Goal: Answer question/provide support: Share knowledge or assist other users

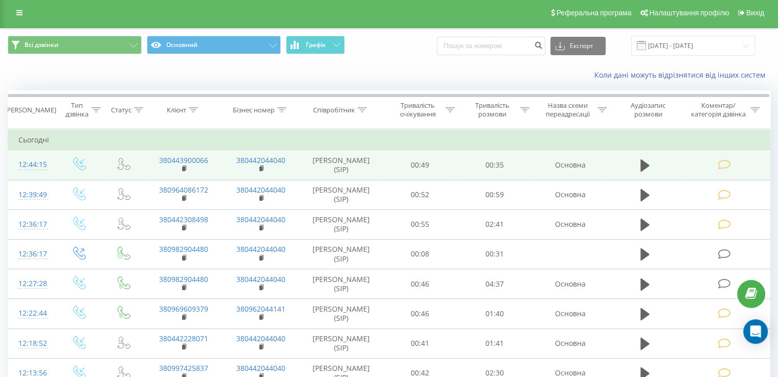
click at [706, 170] on td at bounding box center [724, 165] width 89 height 30
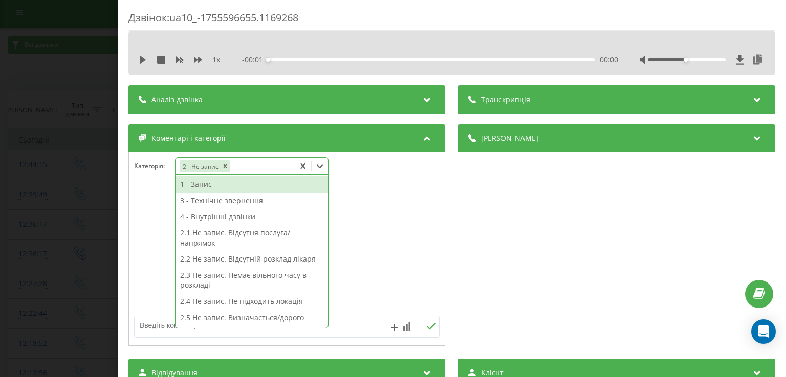
click at [321, 165] on icon at bounding box center [320, 166] width 10 height 10
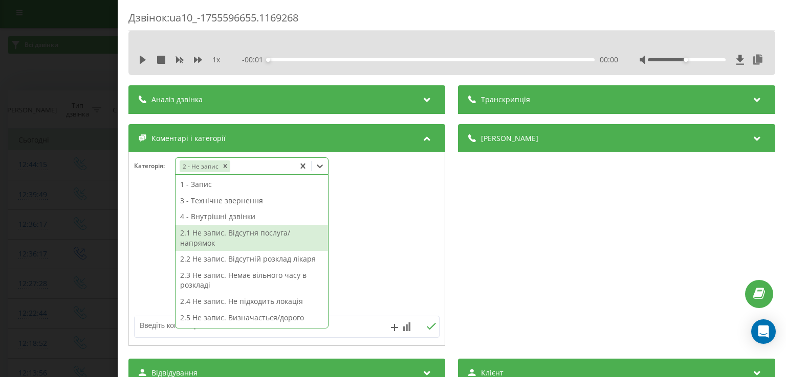
click at [266, 234] on div "2.1 Не запис. Відсутня послуга/напрямок" at bounding box center [251, 238] width 152 height 26
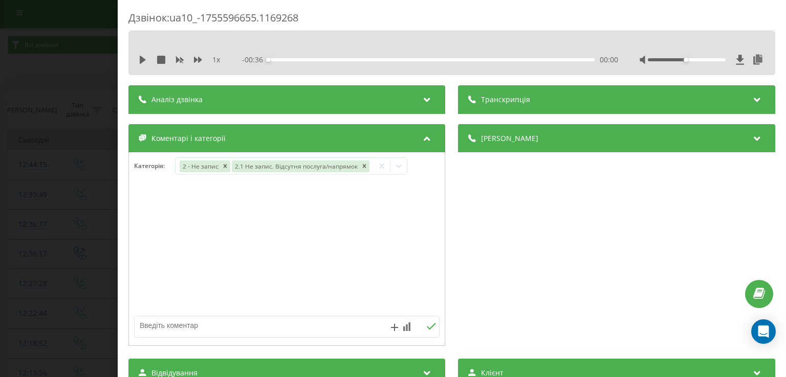
click at [155, 228] on div at bounding box center [287, 249] width 316 height 123
click at [194, 324] on textarea at bounding box center [256, 326] width 243 height 18
type textarea "фізіотерапевт"
click at [78, 182] on div "Дзвінок : ua10_-1755596655.1169268 1 x - 00:36 00:00 00:00 Транскрипція Для AI-…" at bounding box center [393, 188] width 786 height 377
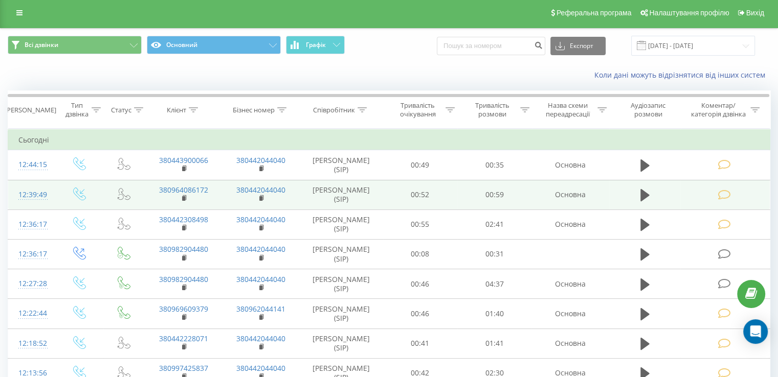
click at [716, 196] on td at bounding box center [724, 195] width 89 height 30
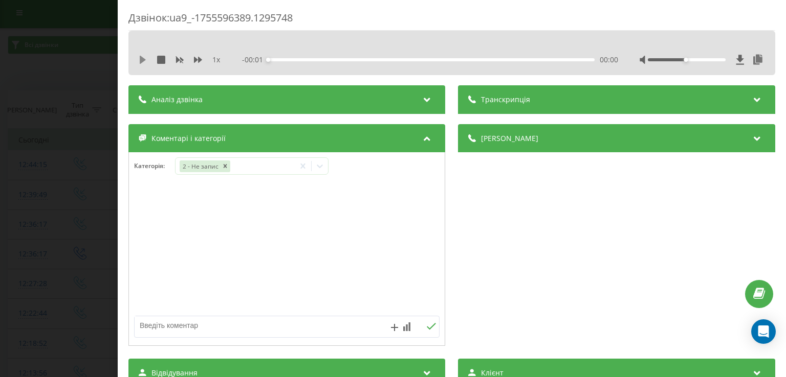
click at [145, 57] on icon at bounding box center [143, 60] width 8 height 8
click at [279, 59] on div "00:00" at bounding box center [431, 59] width 326 height 3
click at [141, 60] on icon at bounding box center [141, 60] width 2 height 8
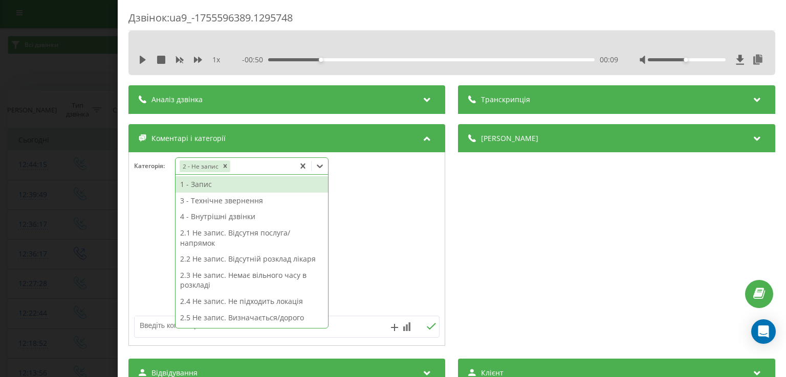
click at [325, 168] on icon at bounding box center [320, 166] width 10 height 10
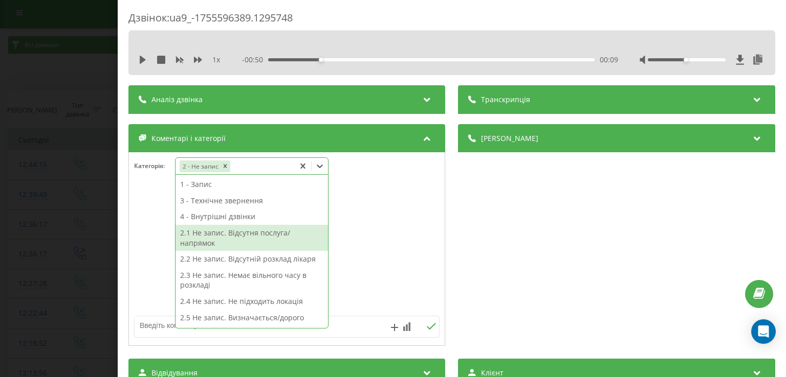
click at [276, 236] on div "2.1 Не запис. Відсутня послуга/напрямок" at bounding box center [251, 238] width 152 height 26
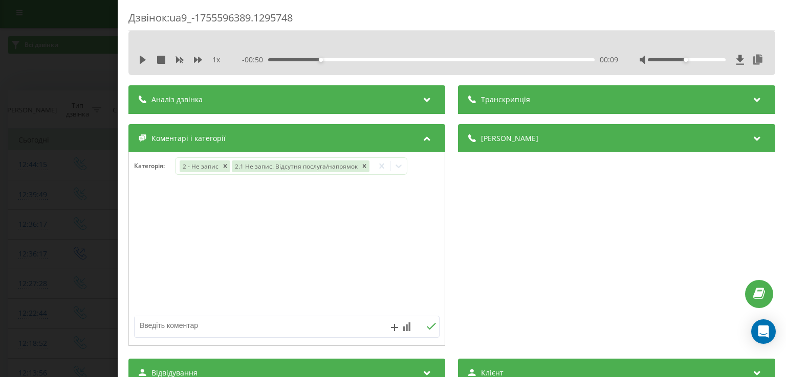
click at [161, 245] on div at bounding box center [287, 249] width 316 height 123
click at [185, 322] on textarea at bounding box center [256, 326] width 243 height 18
type textarea "алко-накро"
click at [75, 225] on div "Дзвінок : ua9_-1755596389.1295748 1 x - 00:50 00:09 00:09 Транскрипція Для AI-а…" at bounding box center [393, 188] width 786 height 377
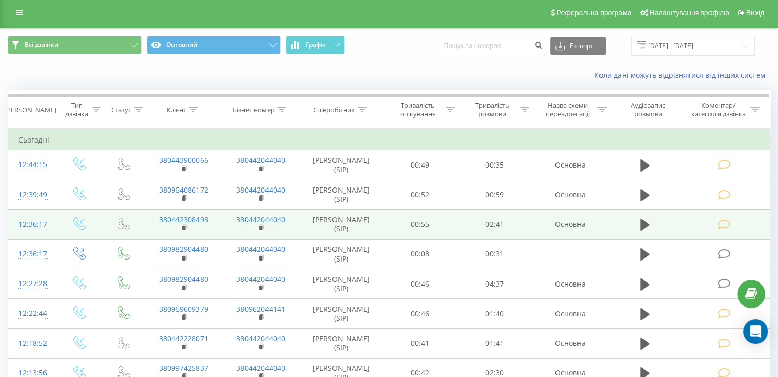
click at [717, 222] on td at bounding box center [724, 225] width 89 height 30
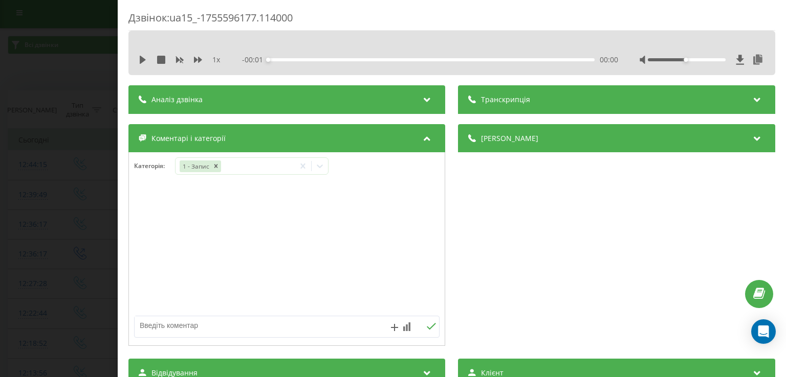
click at [100, 190] on div "Дзвінок : ua15_-1755596177.114000 1 x - 00:01 00:00 00:00 Транскрипція Для AI-а…" at bounding box center [393, 188] width 786 height 377
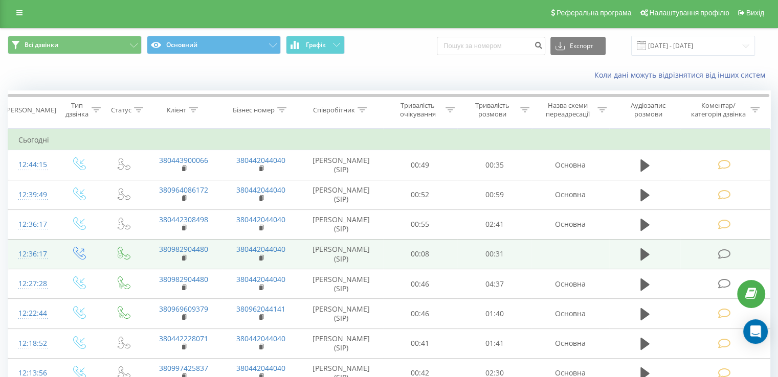
click at [722, 250] on icon at bounding box center [724, 254] width 13 height 11
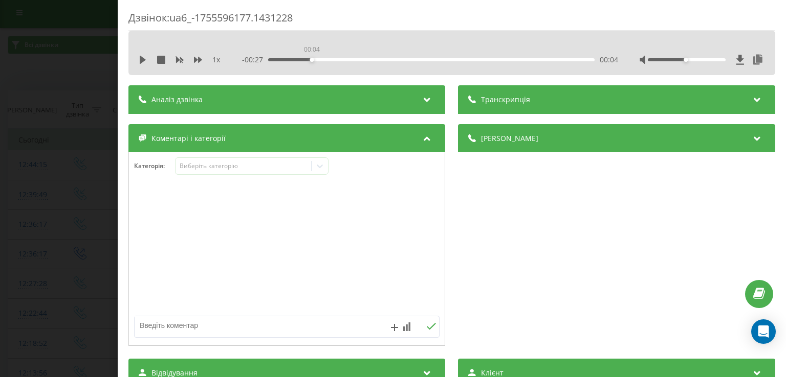
click at [311, 60] on div "00:04" at bounding box center [431, 59] width 326 height 3
click at [145, 56] on icon at bounding box center [143, 60] width 8 height 8
click at [143, 57] on icon at bounding box center [143, 60] width 8 height 8
click at [317, 169] on icon at bounding box center [320, 166] width 10 height 10
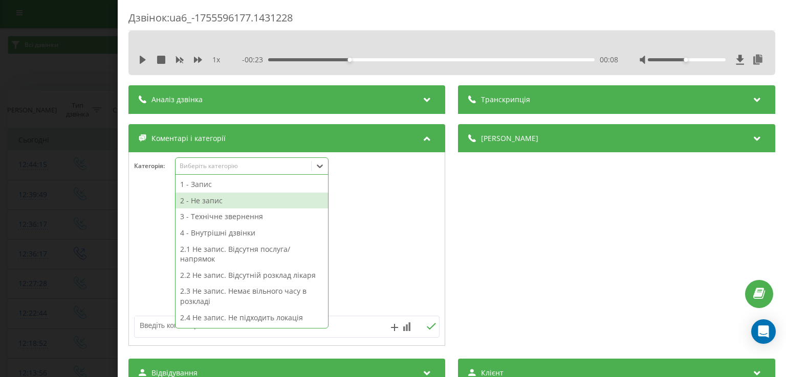
click at [251, 203] on div "2 - Не запис" at bounding box center [251, 201] width 152 height 16
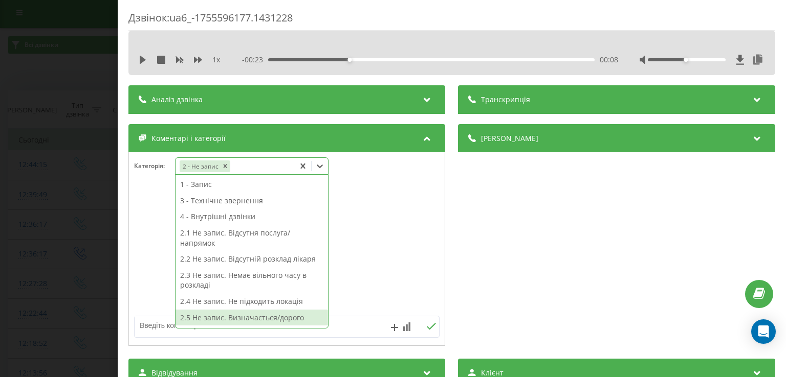
click at [262, 321] on div "2.5 Не запис. Визначається/дорого" at bounding box center [251, 318] width 152 height 16
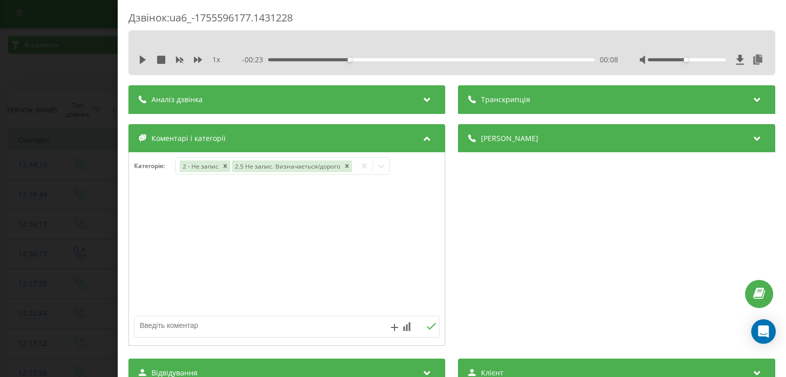
click at [150, 242] on div at bounding box center [287, 249] width 316 height 123
click at [72, 235] on div "Дзвінок : ua6_-1755596177.1431228 1 x - 00:23 00:08 00:08 Транскрипція Для AI-а…" at bounding box center [393, 188] width 786 height 377
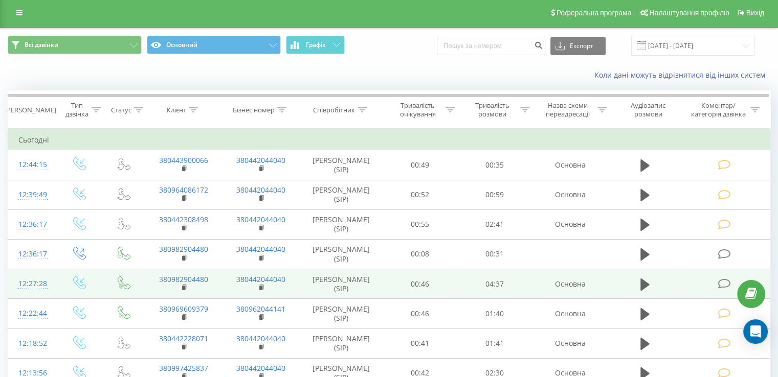
click at [724, 281] on icon at bounding box center [724, 284] width 13 height 11
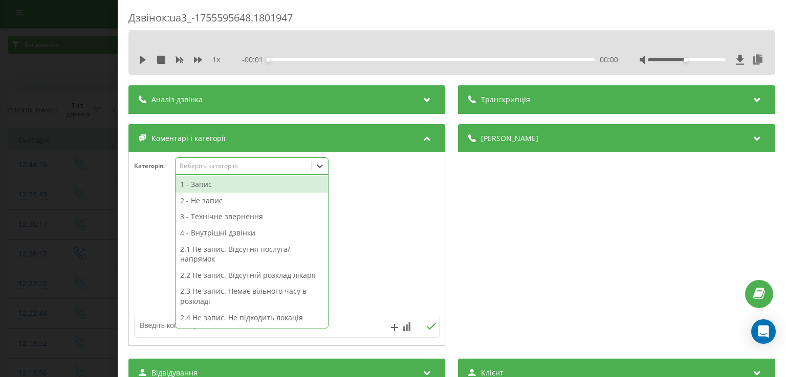
click at [321, 164] on icon at bounding box center [320, 166] width 10 height 10
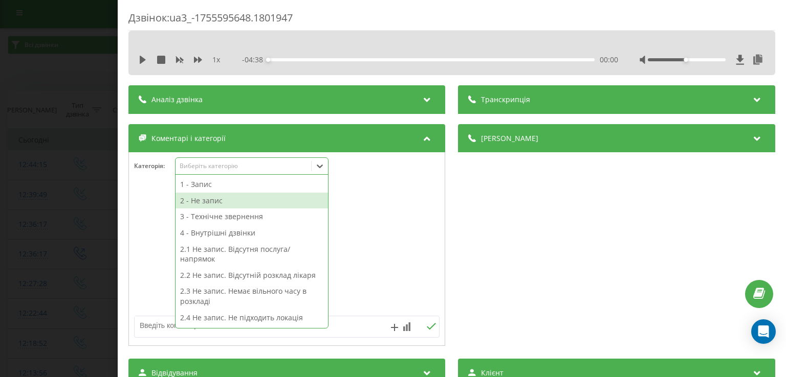
click at [262, 201] on div "2 - Не запис" at bounding box center [251, 201] width 152 height 16
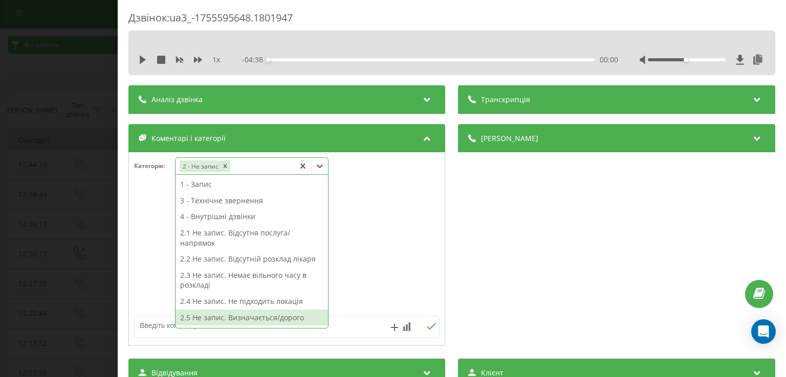
click at [258, 321] on div "2.5 Не запис. Визначається/дорого" at bounding box center [251, 318] width 152 height 16
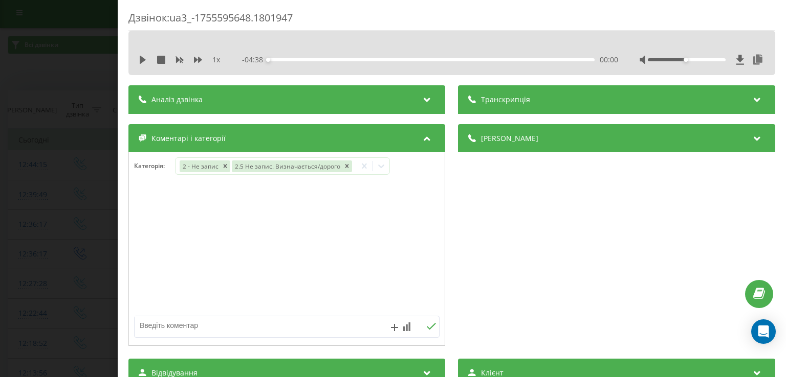
click at [87, 245] on div "Дзвінок : ua3_-1755595648.1801947 1 x - 04:38 00:00 00:00 Транскрипція Для AI-а…" at bounding box center [393, 188] width 786 height 377
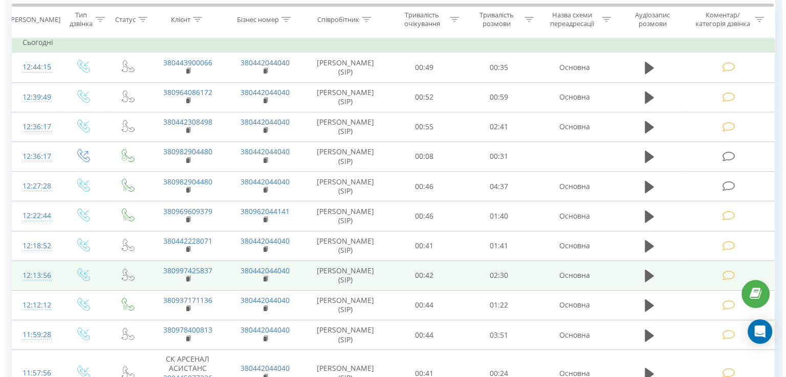
scroll to position [181, 0]
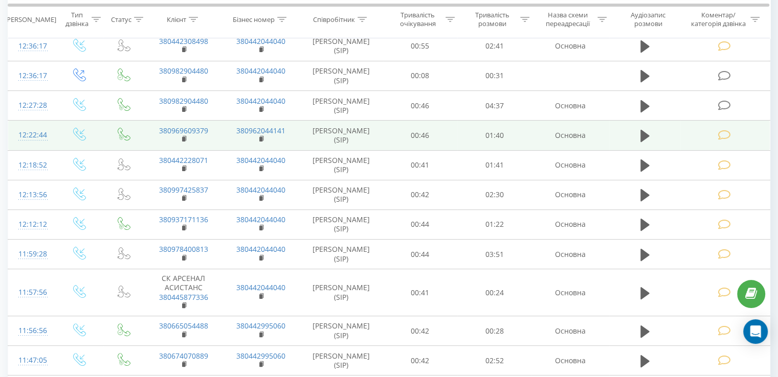
click at [716, 133] on td at bounding box center [724, 136] width 89 height 30
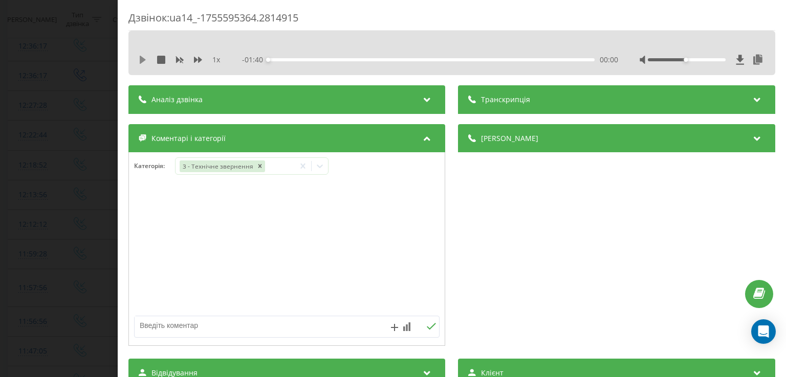
click at [143, 62] on icon at bounding box center [143, 60] width 8 height 8
click at [323, 59] on div "00:17" at bounding box center [431, 59] width 326 height 3
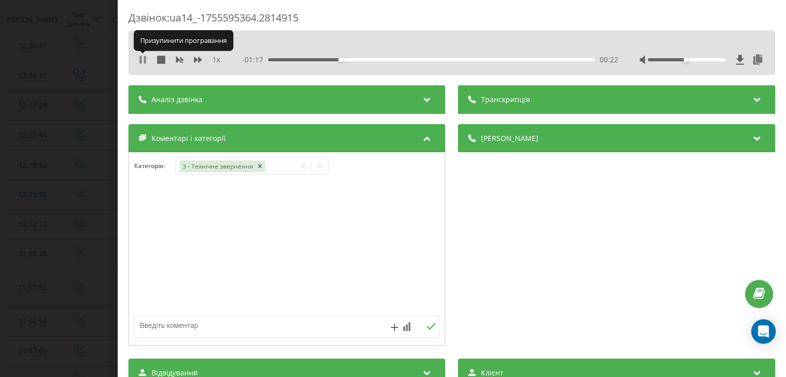
click at [141, 61] on icon at bounding box center [141, 60] width 2 height 8
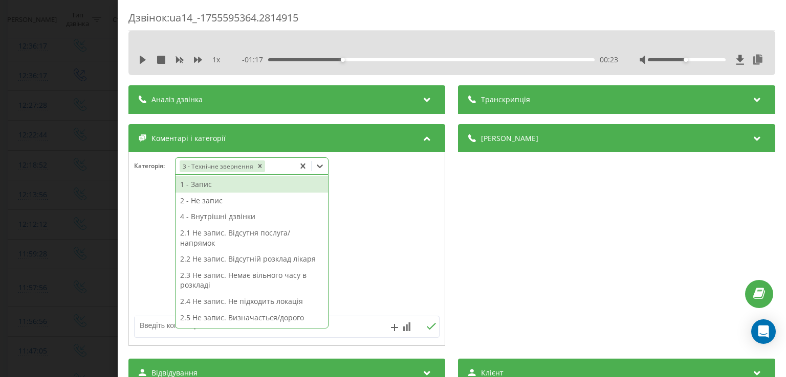
click at [317, 161] on div at bounding box center [319, 166] width 16 height 16
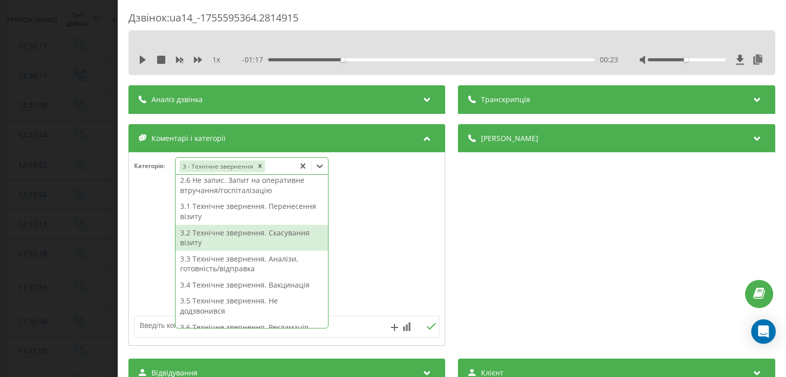
scroll to position [155, 0]
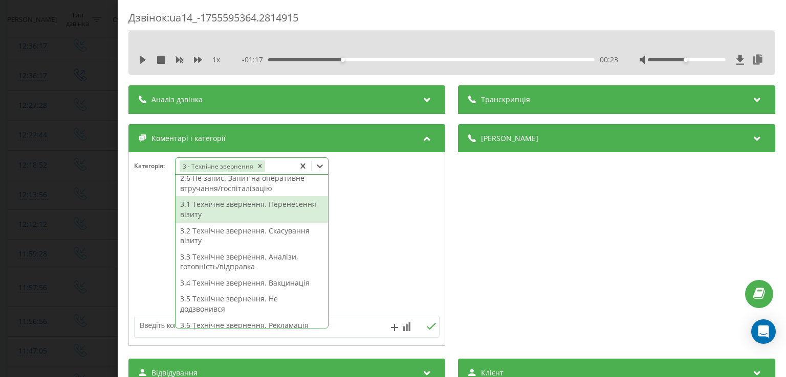
click at [275, 209] on div "3.1 Технічне звернення. Перенесення візиту" at bounding box center [251, 209] width 152 height 26
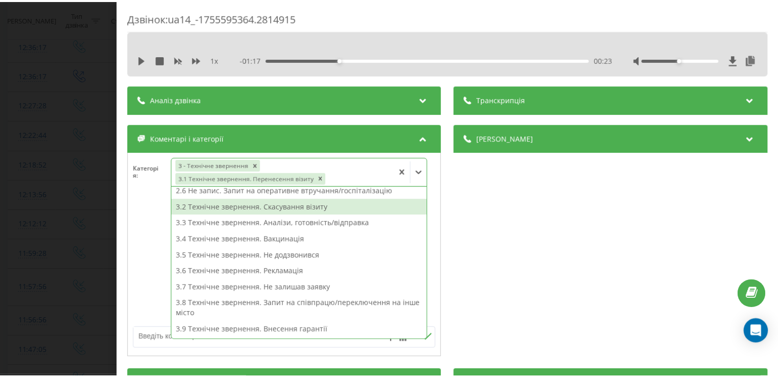
scroll to position [135, 0]
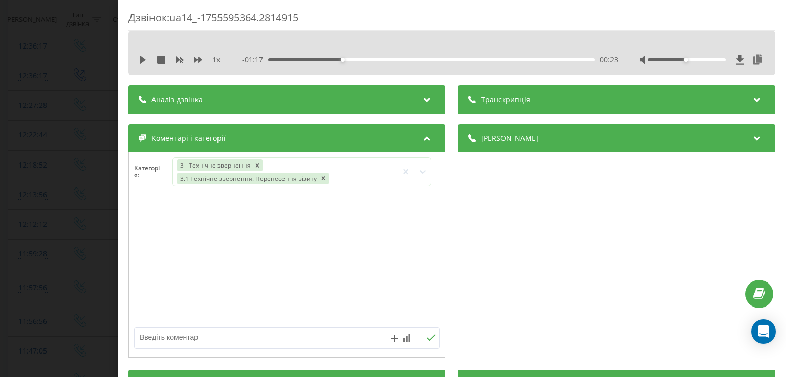
click at [86, 183] on div "Дзвінок : ua14_-1755595364.2814915 1 x - 01:17 00:23 00:23 Транскрипція Для AI-…" at bounding box center [393, 188] width 786 height 377
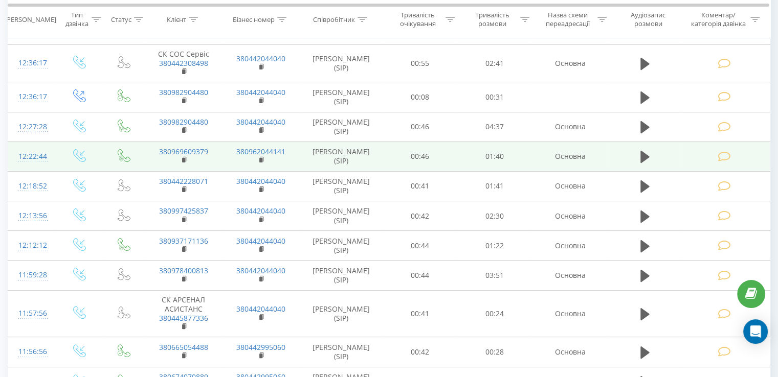
click at [687, 150] on td at bounding box center [724, 157] width 89 height 30
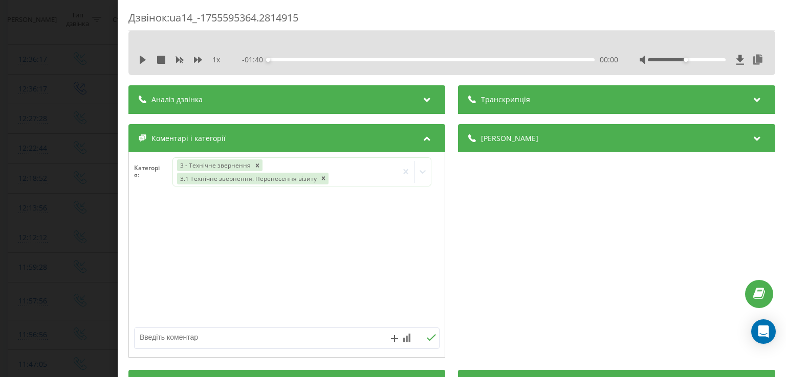
click at [79, 193] on div "Дзвінок : ua14_-1755595364.2814915 1 x - 01:40 00:00 00:00 Транскрипція Для AI-…" at bounding box center [393, 188] width 786 height 377
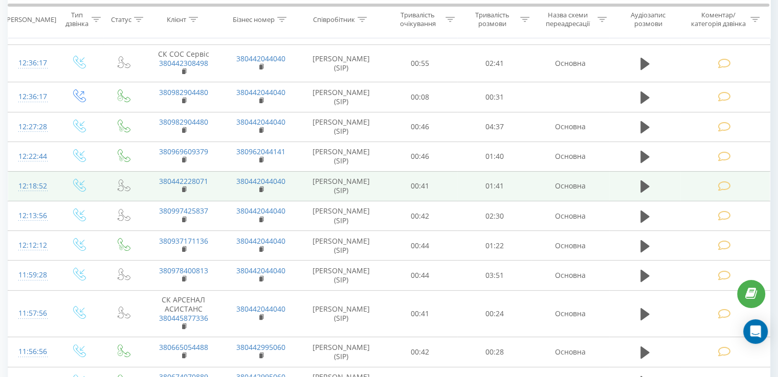
click at [698, 189] on td at bounding box center [724, 186] width 89 height 30
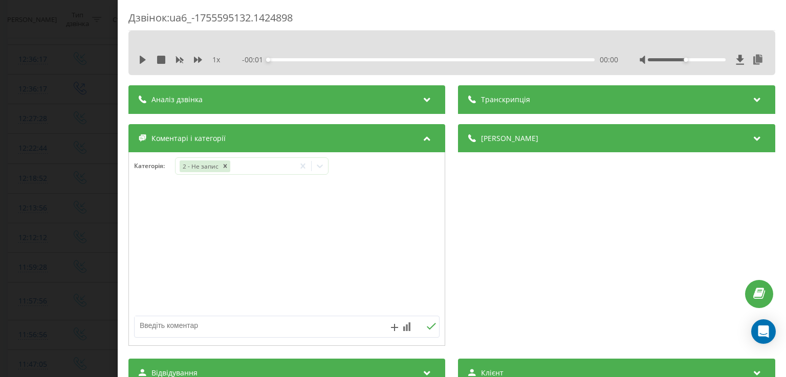
click at [140, 64] on div "1 x" at bounding box center [185, 60] width 92 height 10
click at [141, 59] on icon at bounding box center [143, 60] width 6 height 8
click at [284, 57] on div "- 01:41 00:00 00:00" at bounding box center [429, 60] width 375 height 10
click at [287, 60] on div "00:06" at bounding box center [431, 59] width 326 height 3
click at [143, 60] on icon at bounding box center [143, 60] width 8 height 8
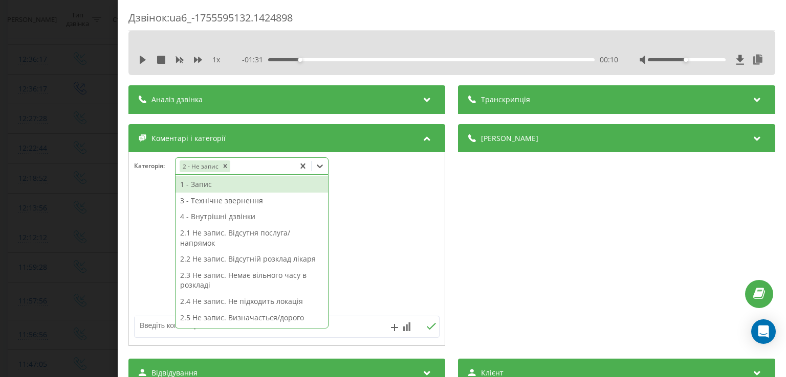
click at [322, 162] on icon at bounding box center [320, 166] width 10 height 10
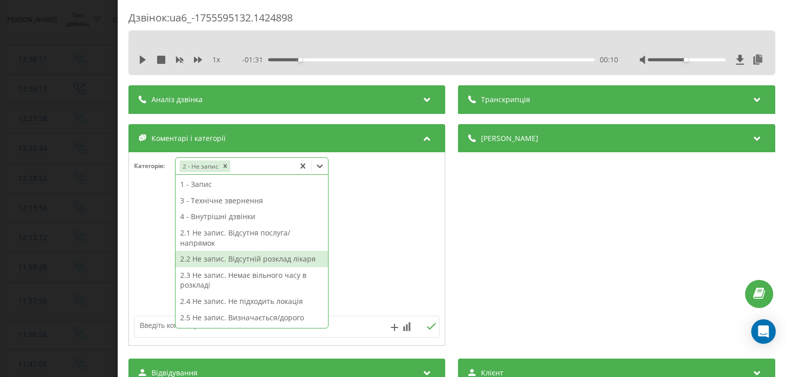
click at [281, 260] on div "2.2 Не запис. Відсутній розклад лікаря" at bounding box center [251, 259] width 152 height 16
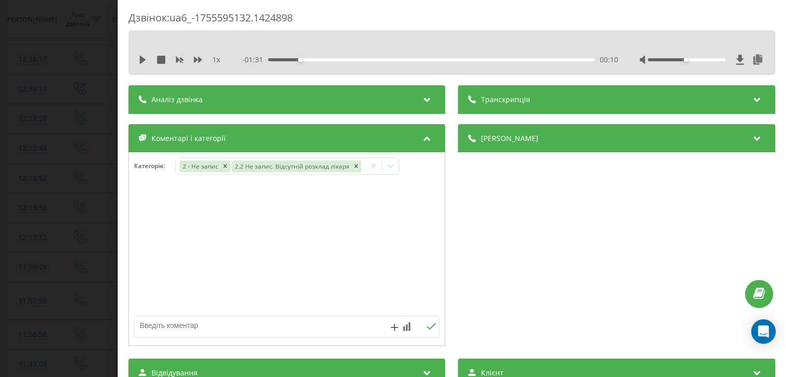
click at [144, 257] on div at bounding box center [287, 249] width 316 height 123
click at [183, 328] on textarea at bounding box center [256, 326] width 243 height 18
type textarea "ярута"
click at [83, 195] on div "Дзвінок : ua6_-1755595132.1424898 1 x - 01:31 00:10 00:10 Транскрипція Для AI-а…" at bounding box center [393, 188] width 786 height 377
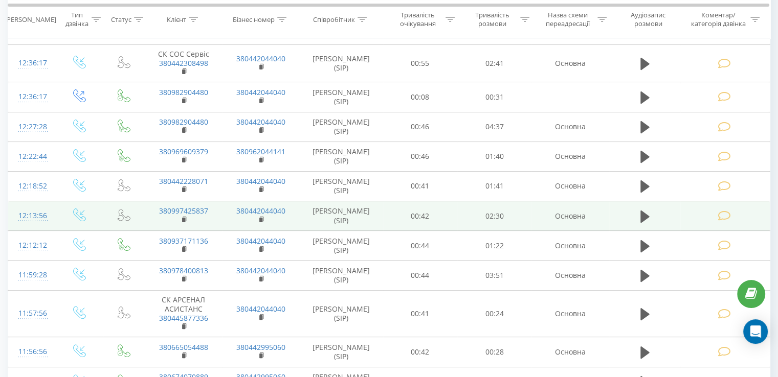
click at [704, 214] on td at bounding box center [724, 216] width 89 height 30
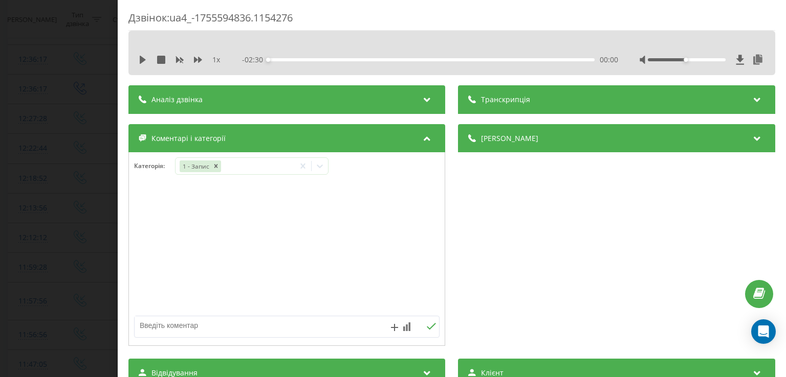
click at [50, 209] on div "Дзвінок : ua4_-1755594836.1154276 1 x - 02:30 00:00 00:00 Транскрипція Для AI-а…" at bounding box center [393, 188] width 786 height 377
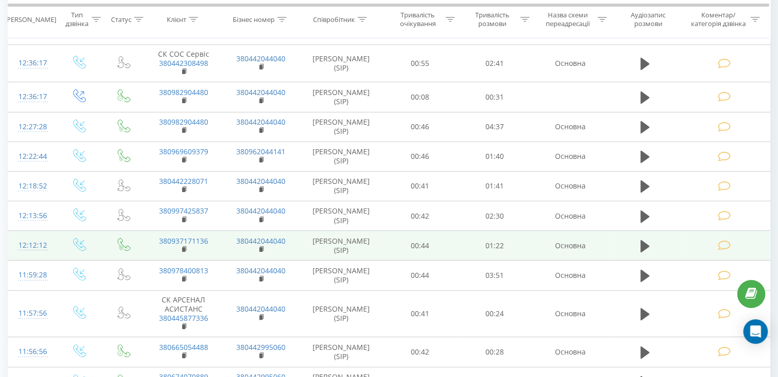
click at [689, 250] on td at bounding box center [724, 246] width 89 height 30
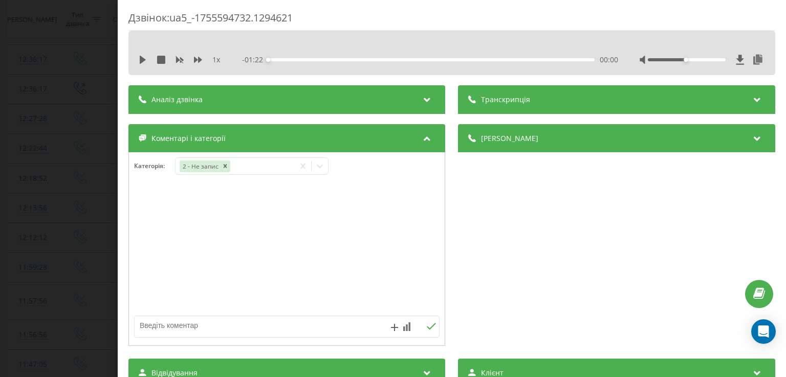
click at [145, 65] on div "1 x - 01:22 00:00 00:00" at bounding box center [451, 59] width 631 height 15
click at [141, 58] on icon at bounding box center [143, 60] width 6 height 8
click at [287, 59] on div "00:05" at bounding box center [431, 59] width 326 height 3
click at [144, 58] on icon at bounding box center [145, 60] width 2 height 8
click at [144, 58] on icon at bounding box center [143, 60] width 6 height 8
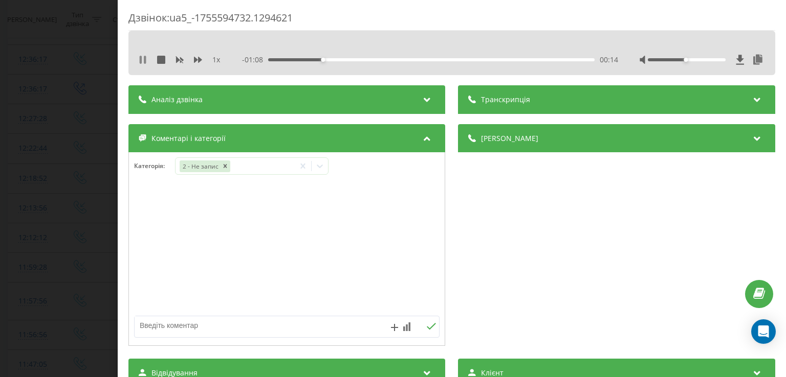
click at [145, 61] on icon at bounding box center [145, 60] width 2 height 8
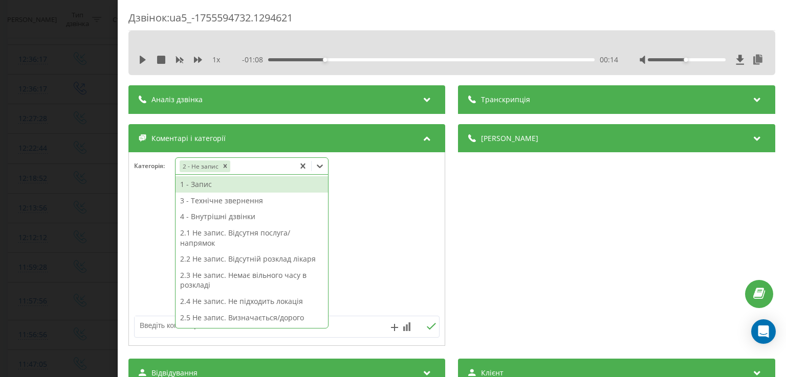
click at [322, 165] on icon at bounding box center [320, 166] width 10 height 10
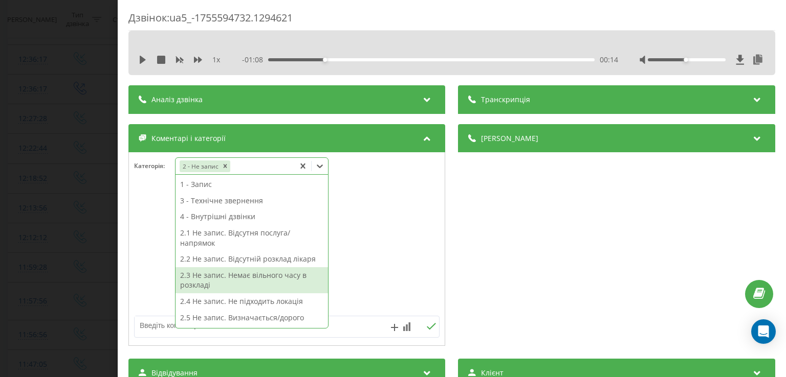
click at [281, 278] on div "2.3 Не запис. Немає вільного часу в розкладі" at bounding box center [251, 280] width 152 height 26
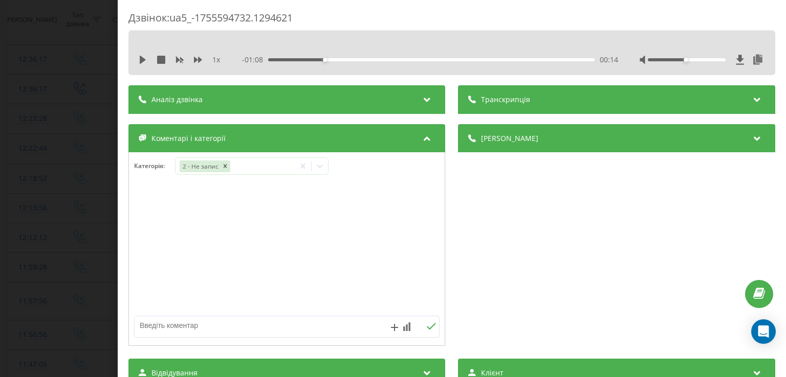
click at [151, 254] on div at bounding box center [287, 249] width 316 height 123
click at [208, 331] on textarea at bounding box center [256, 326] width 243 height 18
type textarea "травматолог лівий берег"
click at [40, 211] on div "Дзвінок : ua5_-1755594732.1294621 1 x - 01:08 00:14 00:14 Транскрипція Для AI-а…" at bounding box center [393, 188] width 786 height 377
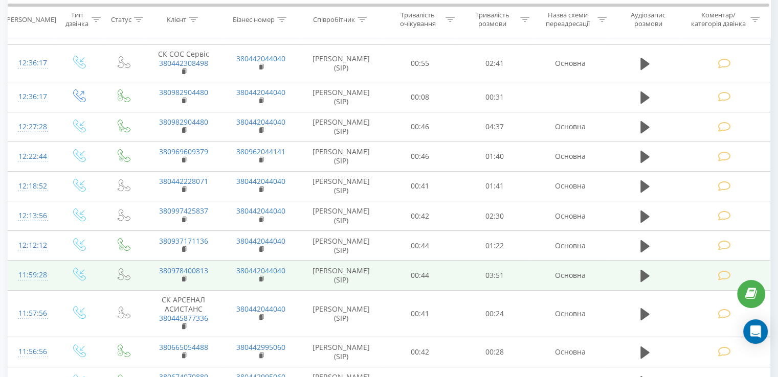
click at [676, 275] on td at bounding box center [645, 276] width 72 height 30
click at [718, 274] on icon at bounding box center [724, 276] width 13 height 11
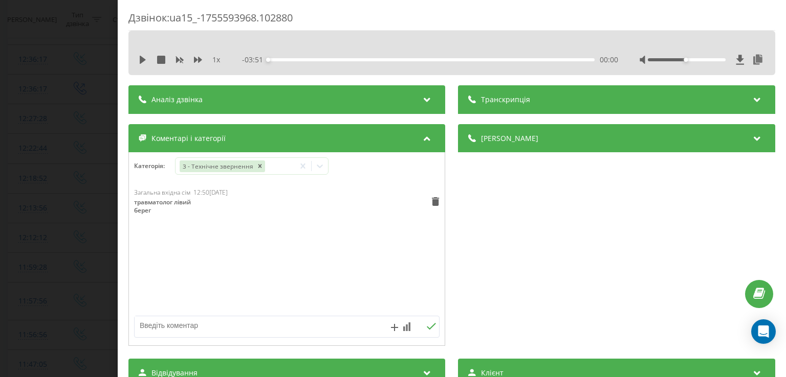
click at [78, 214] on div "Дзвінок : ua15_-1755593968.102880 1 x - 03:51 00:00 00:00 Транскрипція Для AI-а…" at bounding box center [393, 188] width 786 height 377
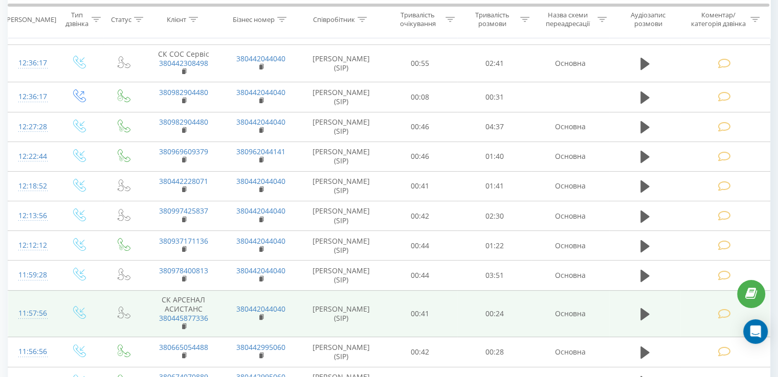
click at [708, 307] on td at bounding box center [724, 313] width 89 height 47
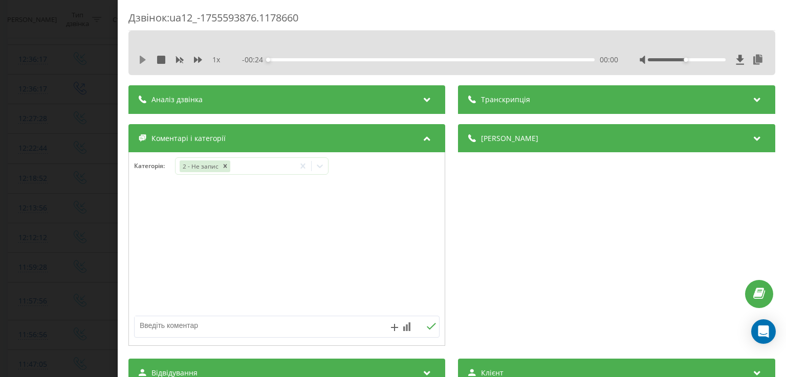
click at [145, 57] on icon at bounding box center [143, 60] width 8 height 8
click at [317, 59] on div "00:03" at bounding box center [431, 59] width 326 height 3
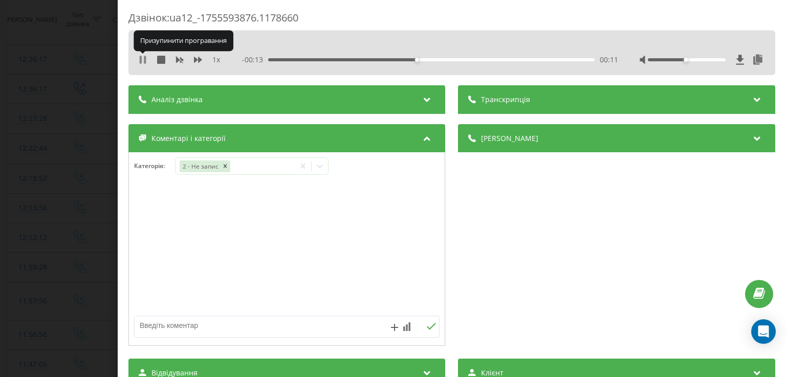
click at [144, 59] on icon at bounding box center [145, 60] width 2 height 8
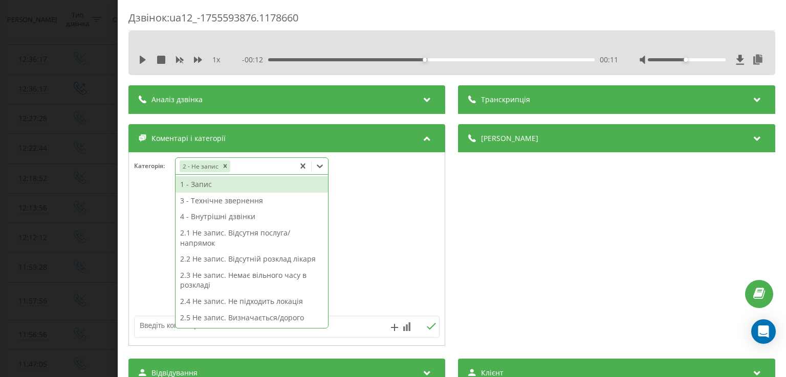
click at [318, 165] on icon at bounding box center [320, 166] width 10 height 10
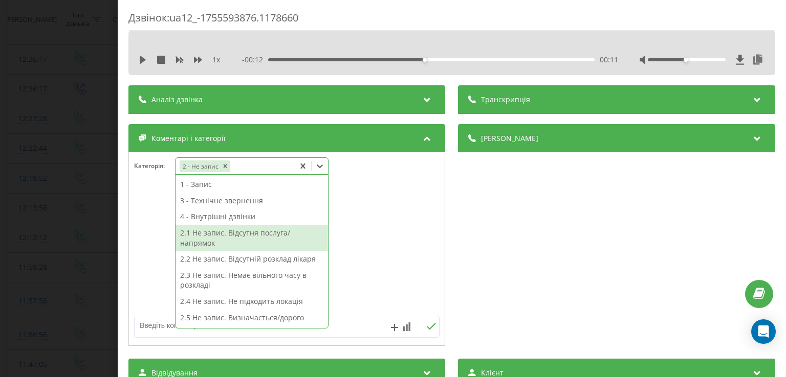
click at [286, 234] on div "2.1 Не запис. Відсутня послуга/напрямок" at bounding box center [251, 238] width 152 height 26
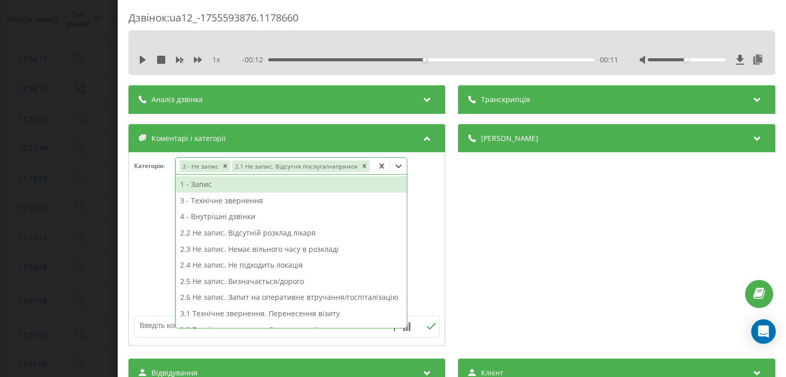
click at [128, 257] on div "Категорія : option 2.1 Не запис. Відсутня послуга/напрямок, selected. 17 result…" at bounding box center [286, 249] width 317 height 194
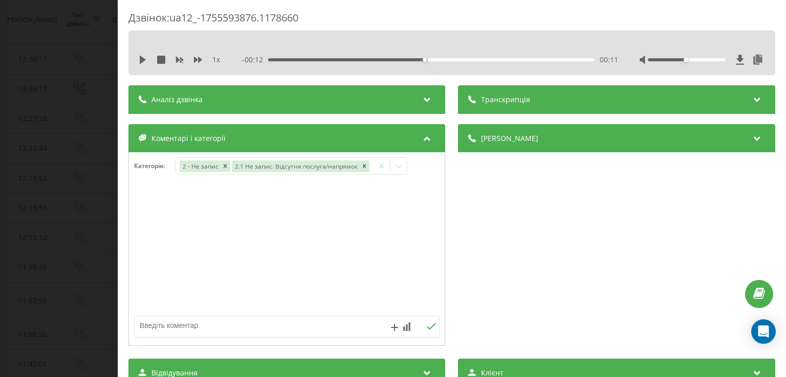
click at [192, 327] on textarea at bounding box center [256, 326] width 243 height 18
type textarea "крамського рентген"
click at [104, 234] on div "Дзвінок : ua12_-1755593876.1178660 1 x - 00:12 00:11 00:11 Транскрипція Для AI-…" at bounding box center [393, 188] width 786 height 377
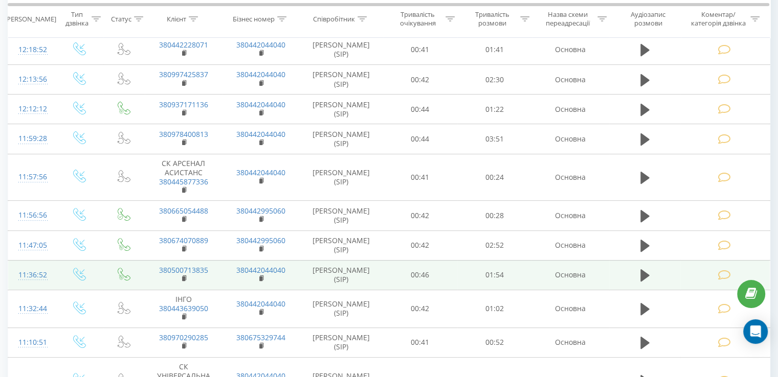
scroll to position [381, 0]
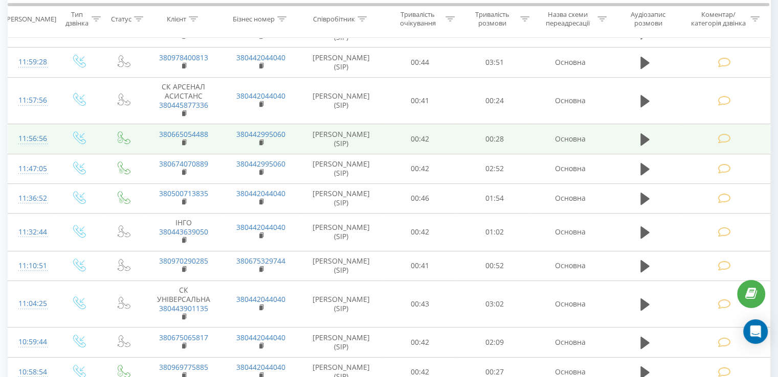
click at [728, 136] on icon at bounding box center [724, 138] width 13 height 11
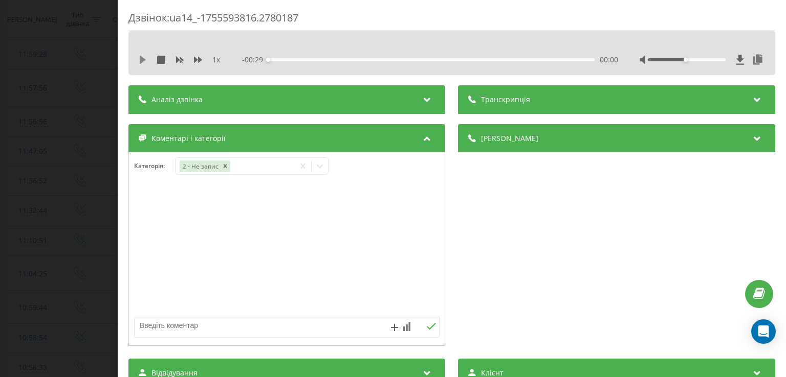
click at [141, 59] on icon at bounding box center [143, 60] width 6 height 8
click at [280, 59] on div "00:01" at bounding box center [431, 59] width 326 height 3
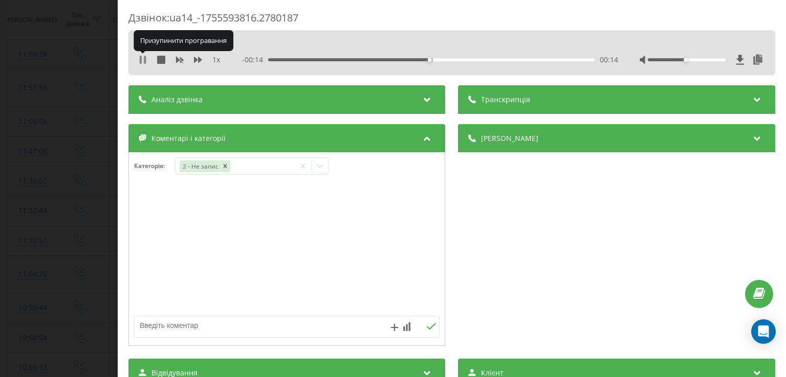
click at [142, 61] on icon at bounding box center [143, 60] width 8 height 8
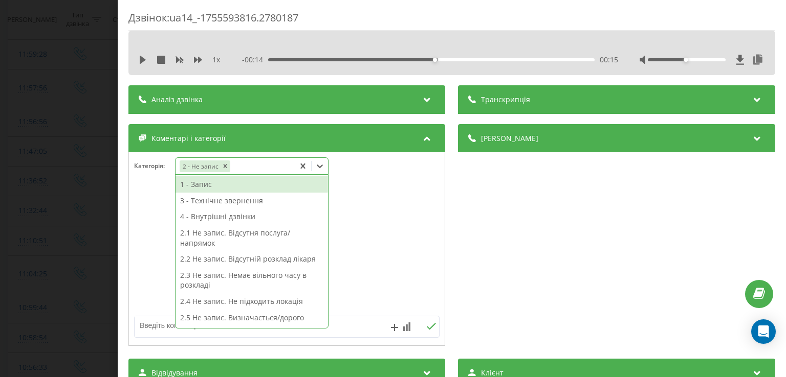
click at [324, 170] on icon at bounding box center [320, 166] width 10 height 10
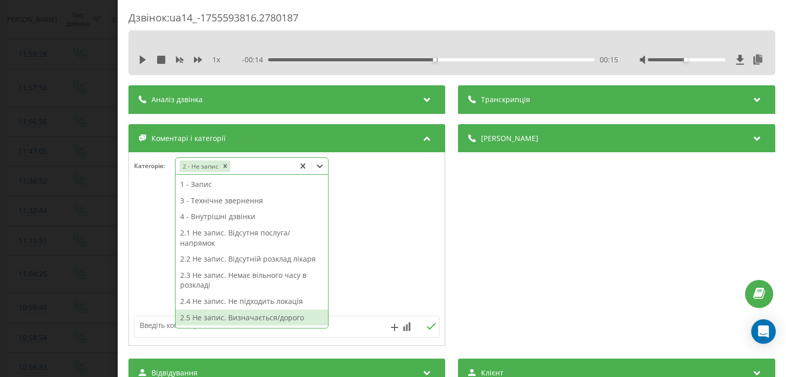
click at [264, 317] on div "2.5 Не запис. Визначається/дорого" at bounding box center [251, 318] width 152 height 16
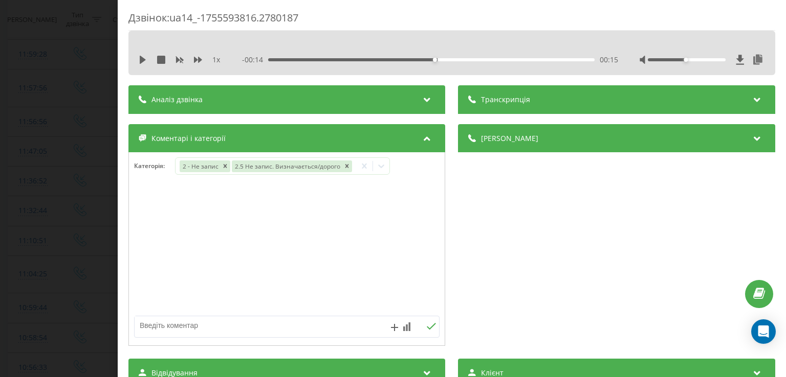
click at [144, 251] on div at bounding box center [287, 249] width 316 height 123
click at [86, 225] on div "Дзвінок : ua14_-1755593816.2780187 1 x - 00:14 00:15 00:15 Транскрипція Для AI-…" at bounding box center [393, 188] width 786 height 377
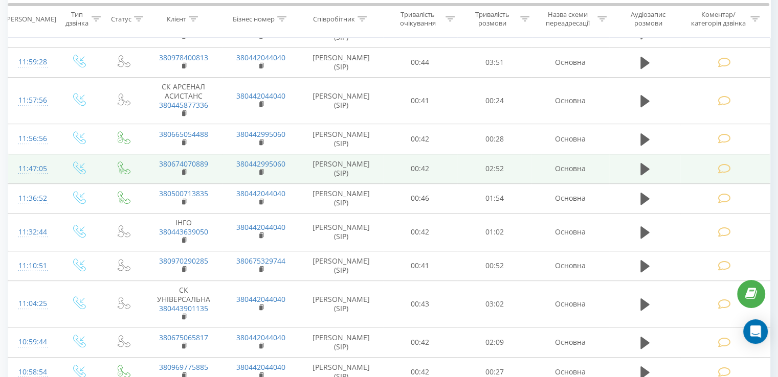
click at [705, 166] on td at bounding box center [724, 169] width 89 height 30
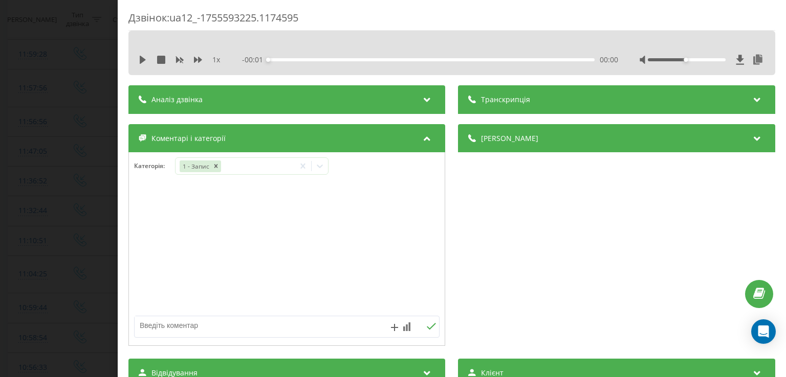
click at [62, 200] on div "Дзвінок : ua12_-1755593225.1174595 1 x - 00:01 00:00 00:00 Транскрипція Для AI-…" at bounding box center [393, 188] width 786 height 377
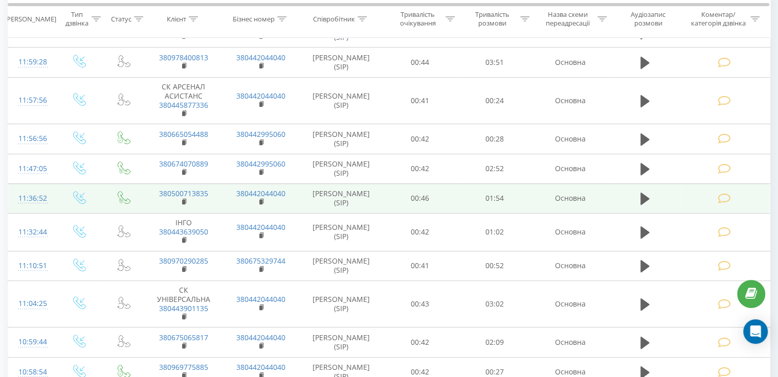
click at [719, 199] on icon at bounding box center [724, 198] width 13 height 11
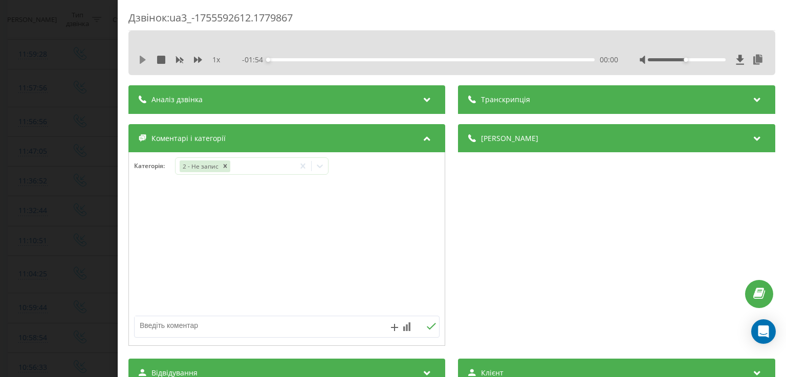
click at [142, 62] on icon at bounding box center [143, 60] width 6 height 8
click at [288, 58] on div "00:00" at bounding box center [431, 59] width 326 height 3
click at [286, 58] on div "00:06" at bounding box center [431, 59] width 326 height 3
click at [278, 58] on div "- 01:46 00:08 00:08" at bounding box center [429, 60] width 375 height 10
click at [272, 58] on div "00:09" at bounding box center [431, 59] width 326 height 3
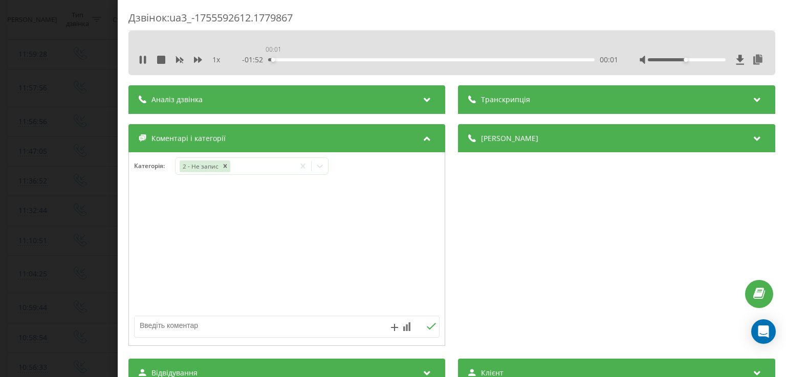
click at [272, 58] on div "00:01" at bounding box center [273, 60] width 4 height 4
click at [143, 58] on icon at bounding box center [143, 60] width 8 height 8
click at [318, 169] on icon at bounding box center [320, 166] width 10 height 10
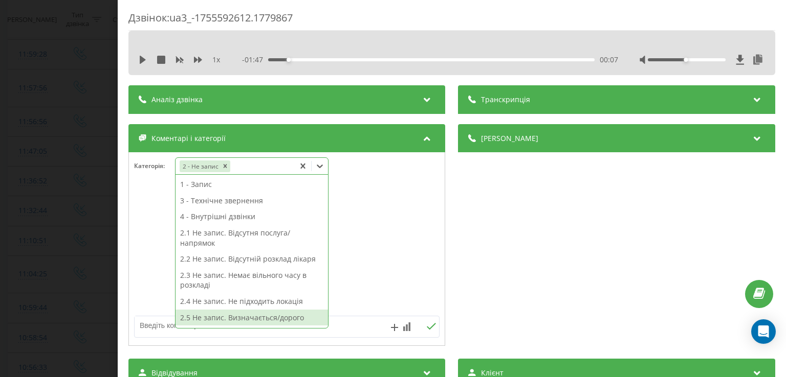
click at [254, 316] on div "2.5 Не запис. Визначається/дорого" at bounding box center [251, 318] width 152 height 16
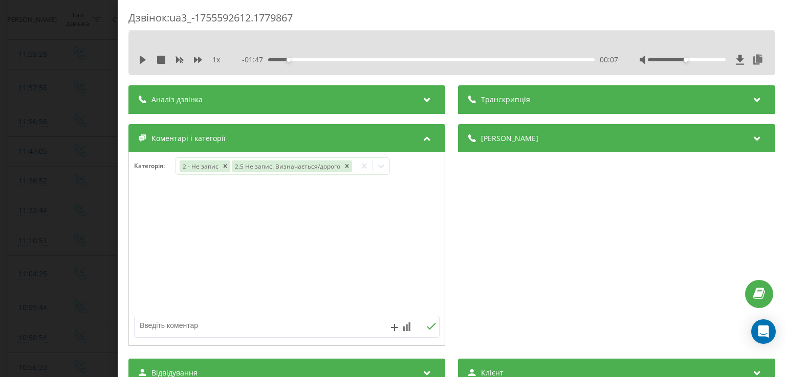
click at [77, 200] on div "Дзвінок : ua3_-1755592612.1779867 1 x - 01:47 00:07 00:07 Транскрипція Для AI-а…" at bounding box center [393, 188] width 786 height 377
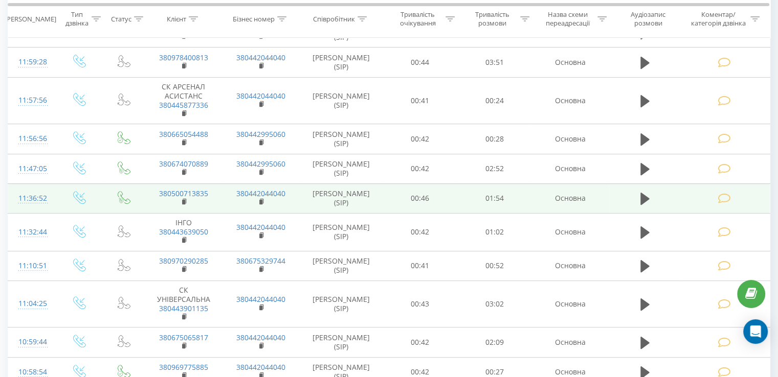
click at [722, 199] on icon at bounding box center [724, 198] width 13 height 11
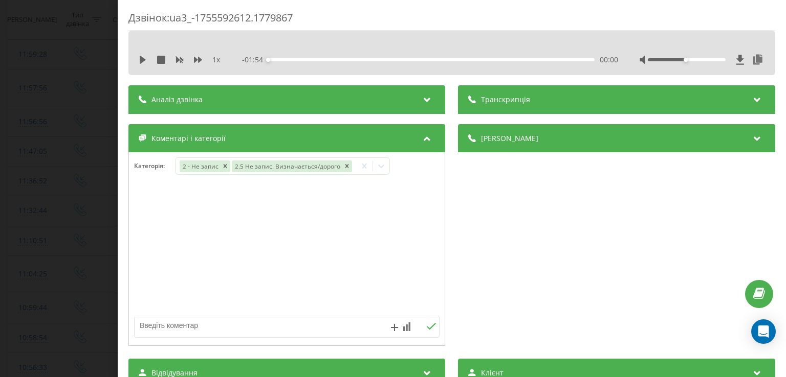
click at [69, 203] on div "Дзвінок : ua3_-1755592612.1779867 1 x - 01:54 00:00 00:00 Транскрипція Для AI-а…" at bounding box center [393, 188] width 786 height 377
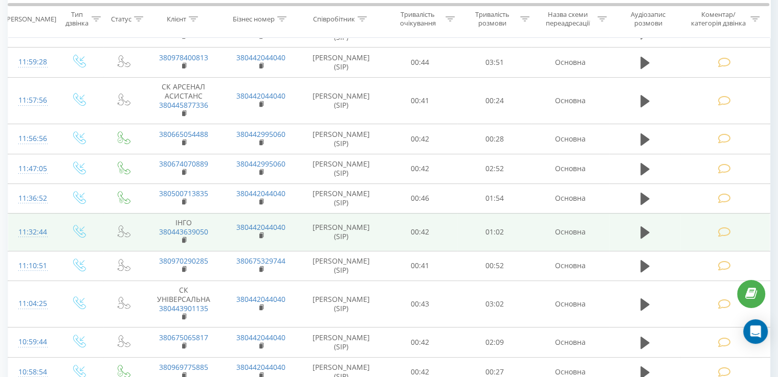
click at [723, 230] on icon at bounding box center [724, 232] width 13 height 11
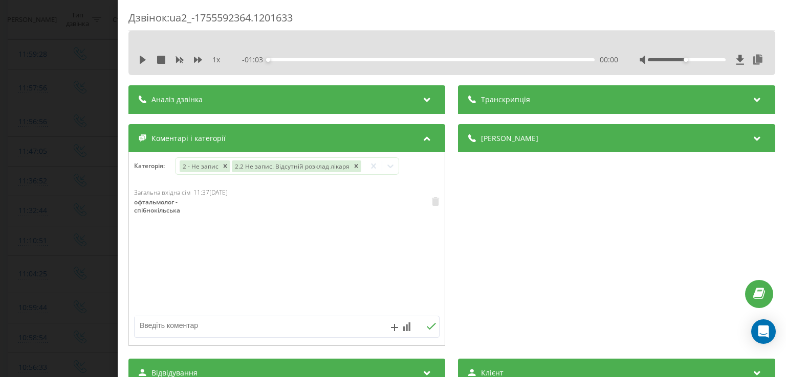
click at [61, 215] on div "Дзвінок : ua2_-1755592364.1201633 1 x - 01:03 00:00 00:00 Транскрипція Для AI-а…" at bounding box center [393, 188] width 786 height 377
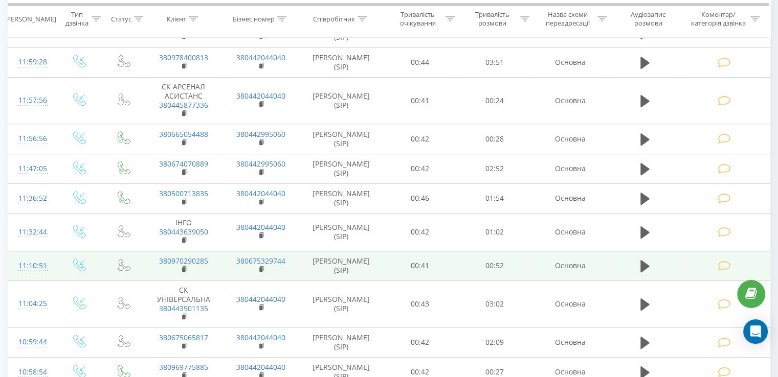
click at [721, 265] on icon at bounding box center [724, 266] width 13 height 11
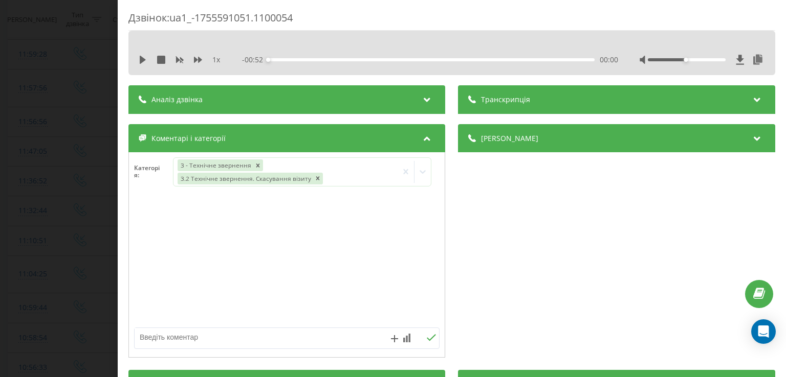
click at [51, 216] on div "Дзвінок : ua1_-1755591051.1100054 1 x - 00:52 00:00 00:00 Транскрипція Для AI-а…" at bounding box center [393, 188] width 786 height 377
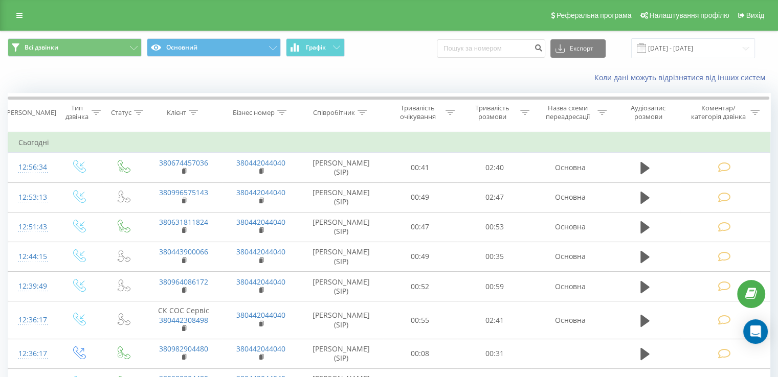
click at [711, 162] on td at bounding box center [724, 168] width 89 height 30
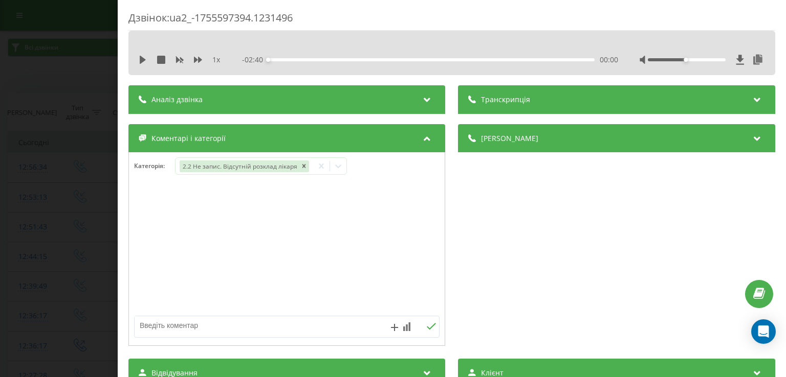
click at [47, 187] on div "Дзвінок : ua2_-1755597394.1231496 1 x - 02:40 00:00 00:00 Транскрипція Для AI-а…" at bounding box center [393, 188] width 786 height 377
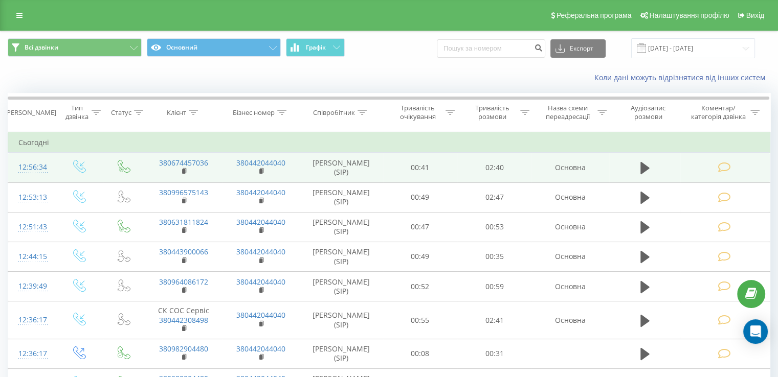
click at [725, 168] on icon at bounding box center [724, 167] width 13 height 11
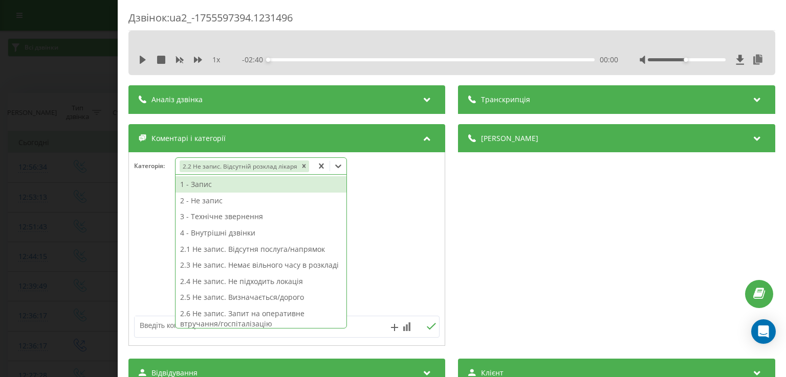
click at [333, 168] on icon at bounding box center [338, 166] width 10 height 10
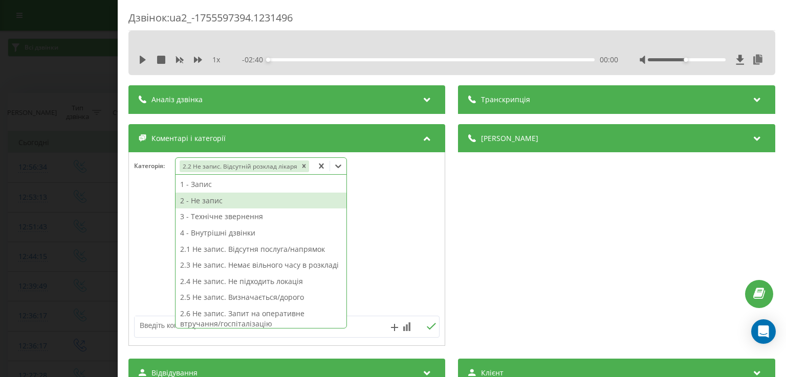
click at [280, 196] on div "2 - Не запис" at bounding box center [260, 201] width 171 height 16
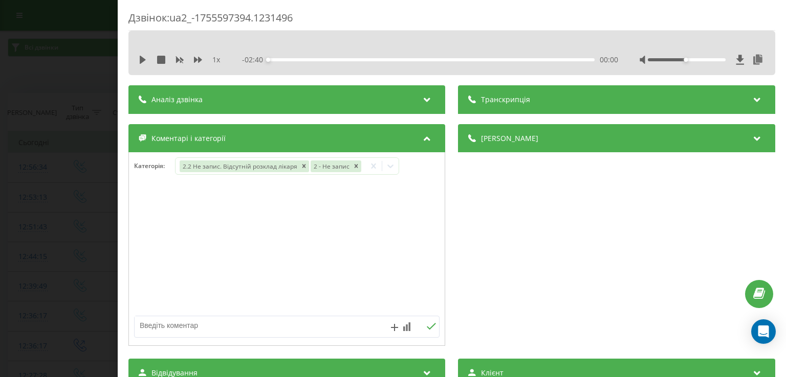
click at [154, 204] on div at bounding box center [287, 249] width 316 height 123
click at [70, 199] on div "Дзвінок : ua2_-1755597394.1231496 1 x - 02:40 00:00 00:00 Транскрипція Для AI-а…" at bounding box center [393, 188] width 786 height 377
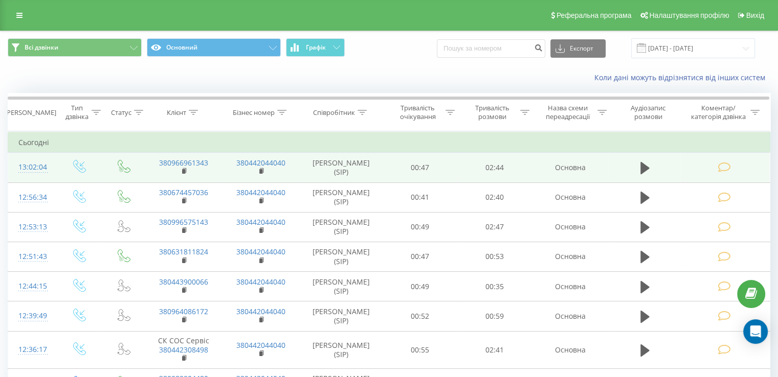
click at [731, 171] on td at bounding box center [724, 168] width 89 height 30
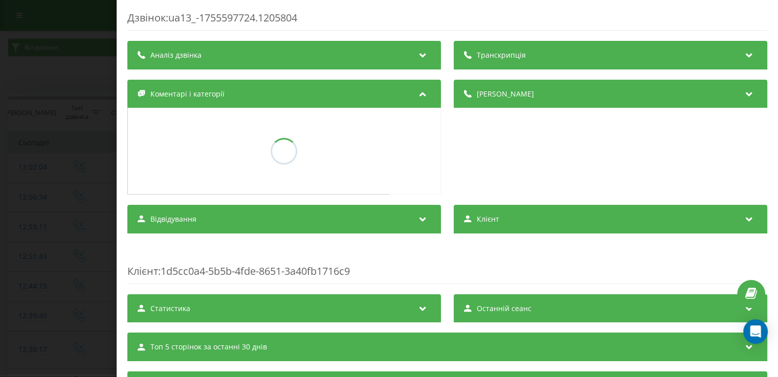
click at [722, 169] on div "[PERSON_NAME]" at bounding box center [610, 138] width 313 height 116
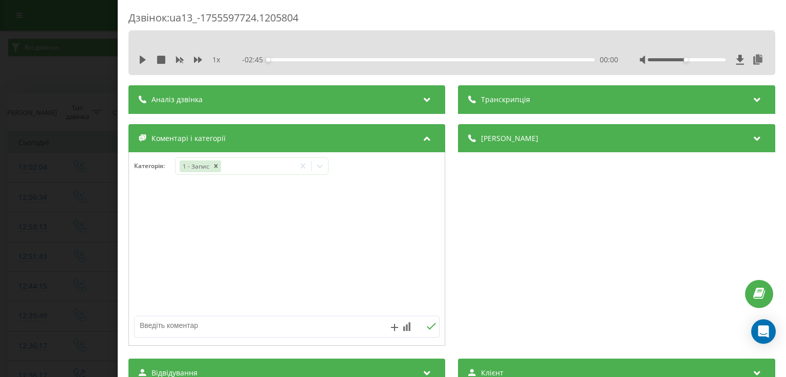
click at [87, 183] on div "Дзвінок : ua13_-1755597724.1205804 1 x - 02:45 00:00 00:00 Транскрипція Для AI-…" at bounding box center [393, 188] width 786 height 377
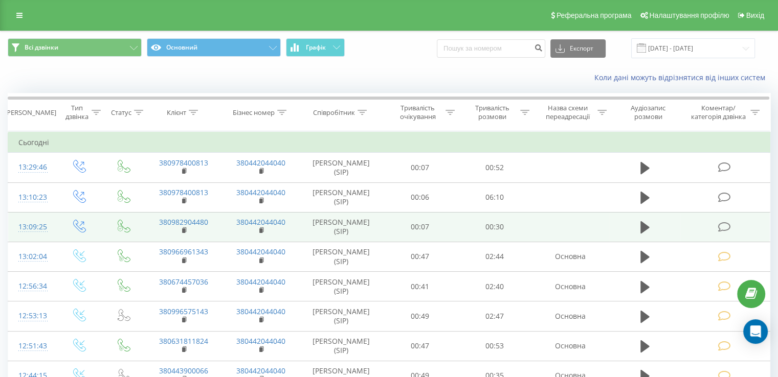
click at [728, 230] on icon at bounding box center [724, 227] width 13 height 11
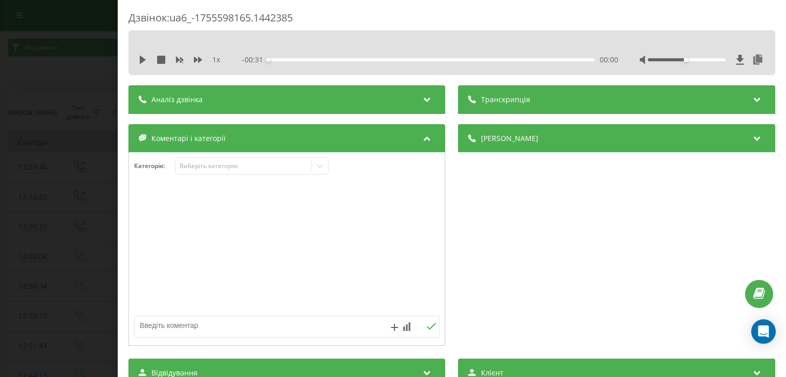
click at [300, 58] on div "- 00:31 00:00 00:00" at bounding box center [429, 60] width 375 height 10
click at [295, 58] on div "00:02" at bounding box center [431, 59] width 326 height 3
click at [137, 60] on div "1 x - 00:28 00:02 00:02" at bounding box center [451, 59] width 631 height 15
click at [142, 61] on icon at bounding box center [143, 60] width 6 height 8
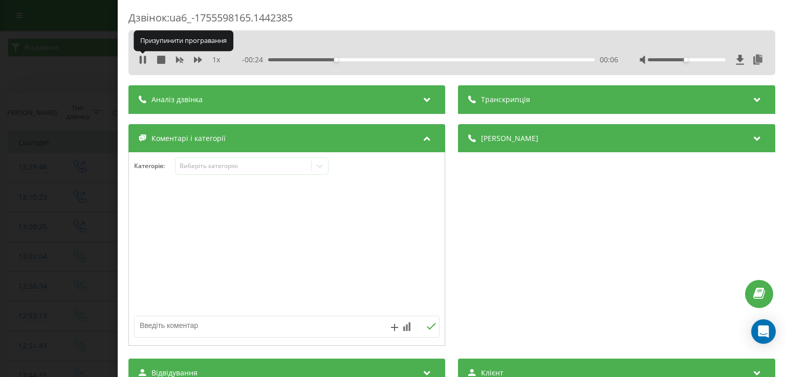
click at [142, 61] on icon at bounding box center [143, 60] width 8 height 8
click at [319, 166] on icon at bounding box center [320, 166] width 10 height 10
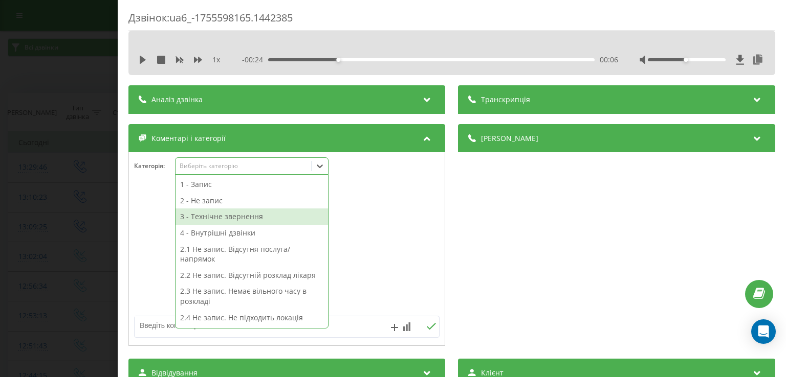
click at [237, 217] on div "3 - Технічне звернення" at bounding box center [251, 217] width 152 height 16
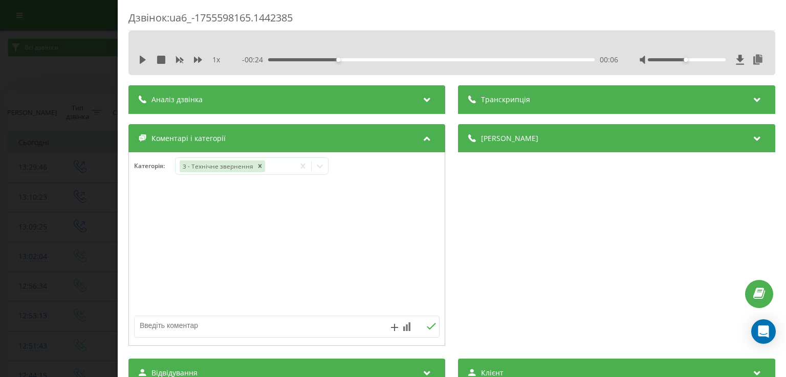
click at [137, 223] on div at bounding box center [287, 249] width 316 height 123
click at [231, 319] on textarea at bounding box center [256, 326] width 243 height 18
type textarea "переплутала номер"
click at [75, 216] on div "Дзвінок : ua6_-1755598165.1442385 1 x - 00:24 00:06 00:06 Транскрипція Для AI-а…" at bounding box center [393, 188] width 786 height 377
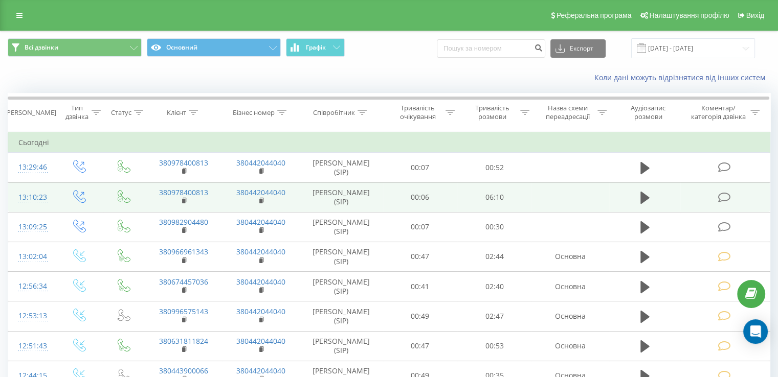
click at [728, 197] on icon at bounding box center [724, 197] width 13 height 11
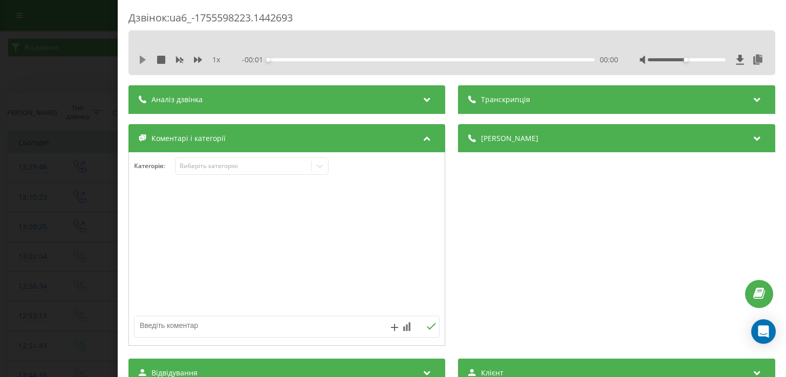
click at [144, 60] on icon at bounding box center [143, 60] width 6 height 8
click at [315, 61] on div "00:55" at bounding box center [431, 59] width 326 height 3
click at [143, 62] on icon at bounding box center [143, 60] width 8 height 8
click at [319, 173] on div at bounding box center [319, 166] width 16 height 16
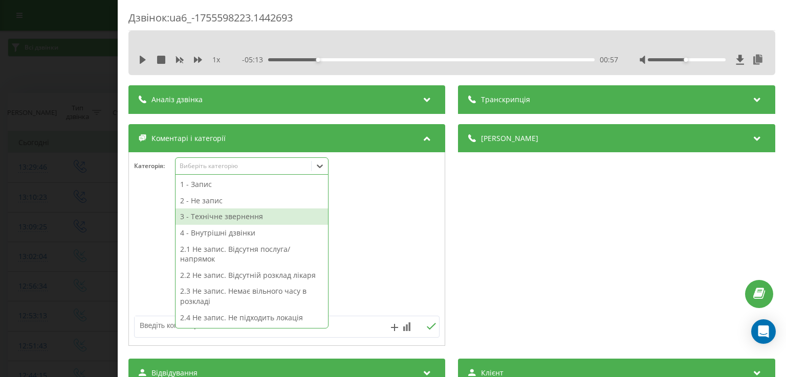
click at [260, 218] on div "3 - Технічне звернення" at bounding box center [251, 217] width 152 height 16
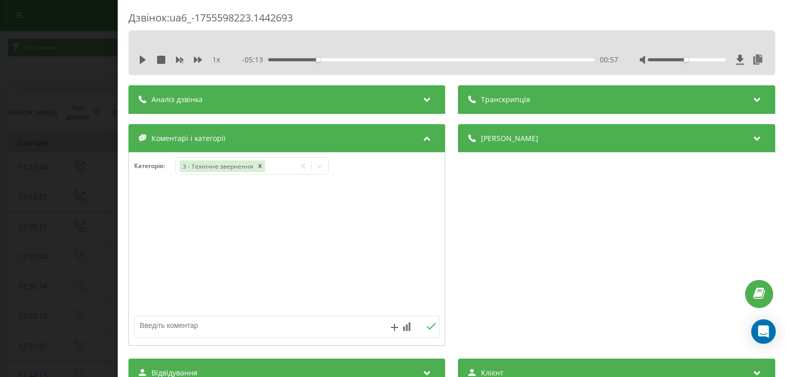
click at [150, 275] on div at bounding box center [287, 249] width 316 height 123
click at [182, 327] on textarea at bounding box center [256, 326] width 243 height 18
type textarea "чек -ап уточнення"
click at [63, 240] on div "Дзвінок : ua6_-1755598223.1442693 1 x - 05:13 00:57 00:57 Транскрипція Для AI-а…" at bounding box center [393, 188] width 786 height 377
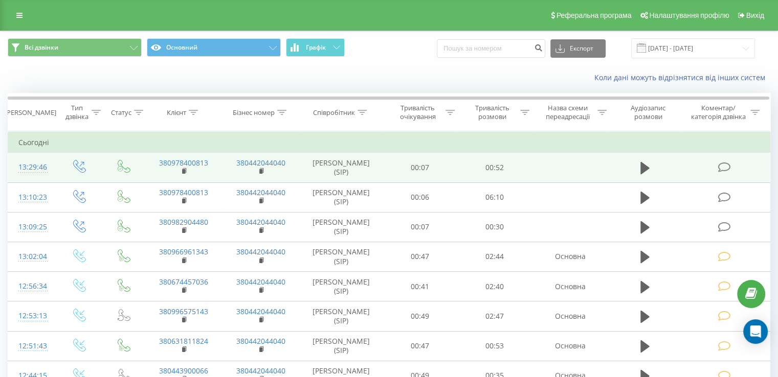
click at [716, 173] on td at bounding box center [724, 168] width 89 height 30
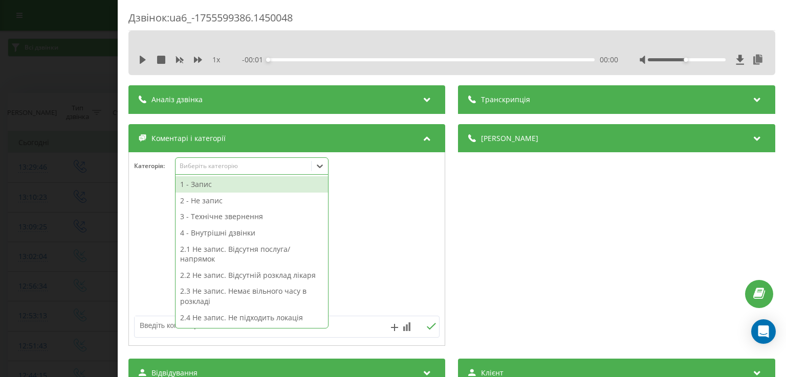
click at [322, 161] on icon at bounding box center [320, 166] width 10 height 10
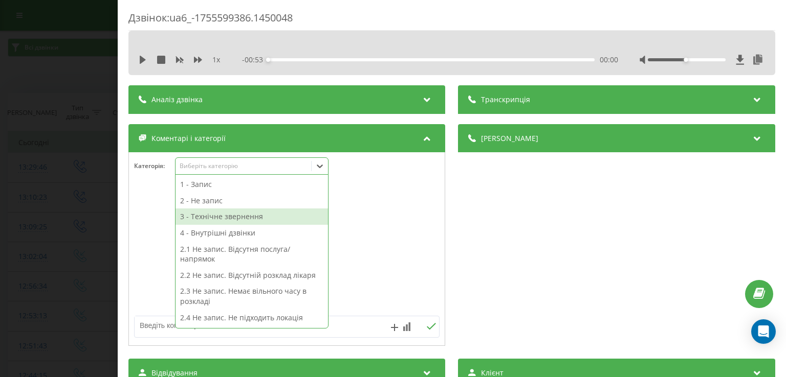
click at [241, 215] on div "3 - Технічне звернення" at bounding box center [251, 217] width 152 height 16
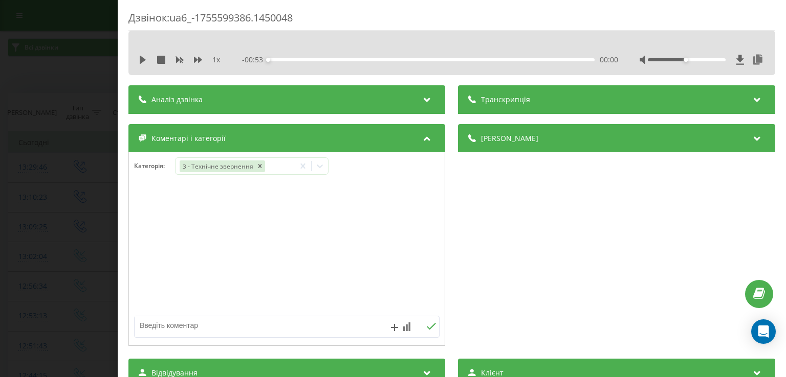
click at [166, 279] on div at bounding box center [287, 249] width 316 height 123
click at [205, 322] on textarea at bounding box center [256, 326] width 243 height 18
type textarea "уточнення по чек апу"
click at [94, 226] on div "Дзвінок : ua6_-1755599386.1450048 1 x - 00:53 00:00 00:00 Транскрипція Для AI-а…" at bounding box center [393, 188] width 786 height 377
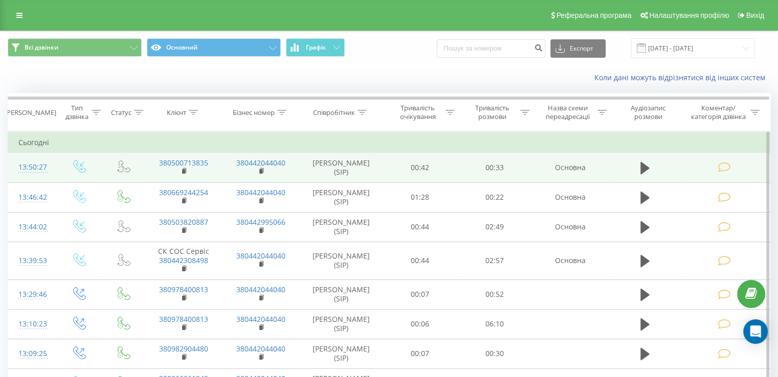
click at [724, 167] on icon at bounding box center [724, 167] width 13 height 11
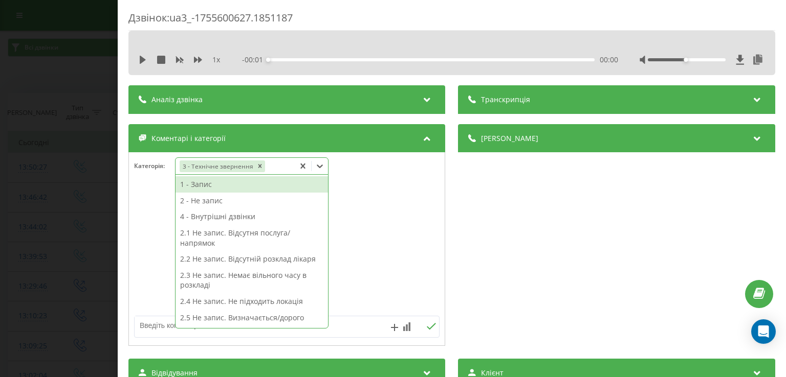
click at [318, 170] on icon at bounding box center [320, 166] width 10 height 10
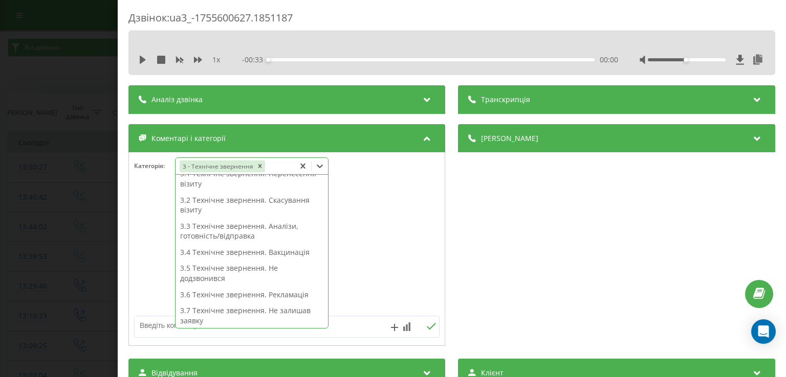
scroll to position [177, 0]
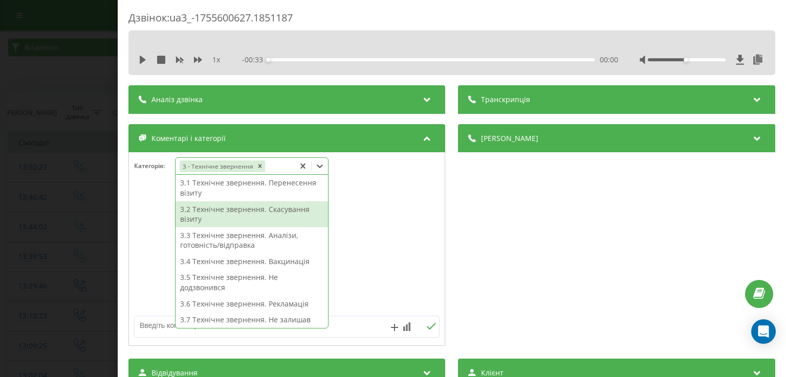
click at [255, 213] on div "3.2 Технічне звернення. Скасування візиту" at bounding box center [251, 214] width 152 height 26
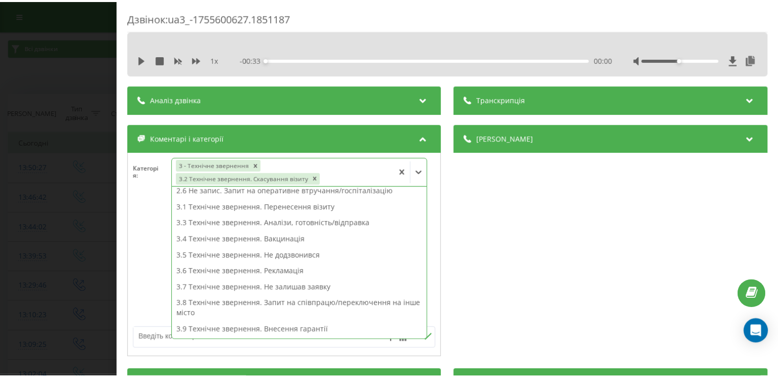
scroll to position [135, 0]
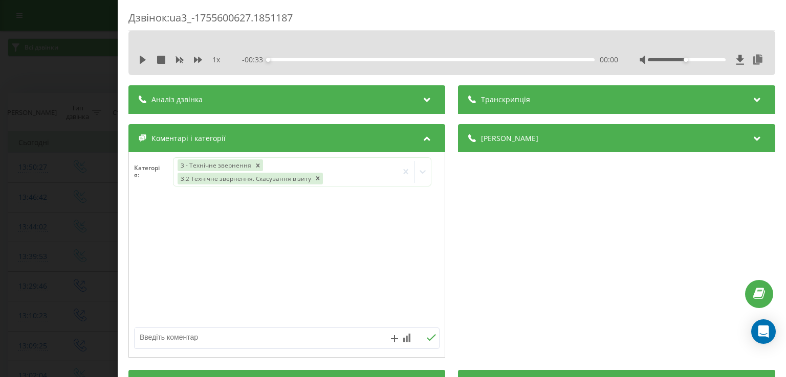
click at [154, 200] on div at bounding box center [287, 261] width 316 height 123
click at [88, 195] on div "Дзвінок : ua3_-1755600627.1851187 1 x - 00:33 00:00 00:00 Транскрипція Для AI-а…" at bounding box center [393, 188] width 786 height 377
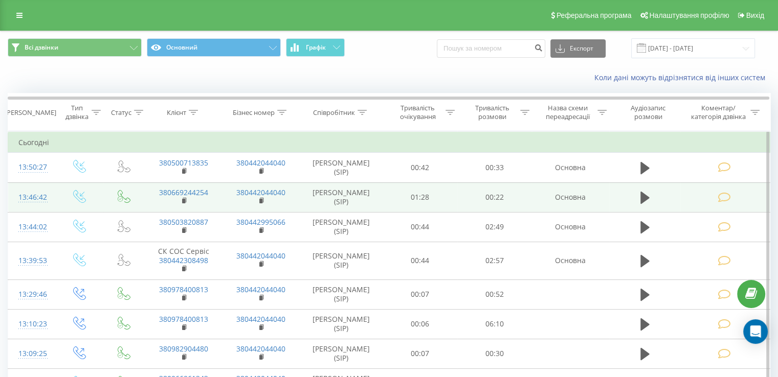
click at [723, 198] on icon at bounding box center [724, 197] width 13 height 11
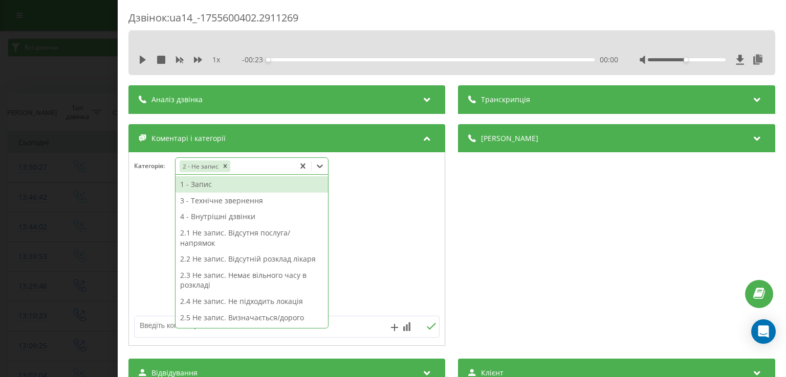
click at [321, 169] on icon at bounding box center [320, 166] width 10 height 10
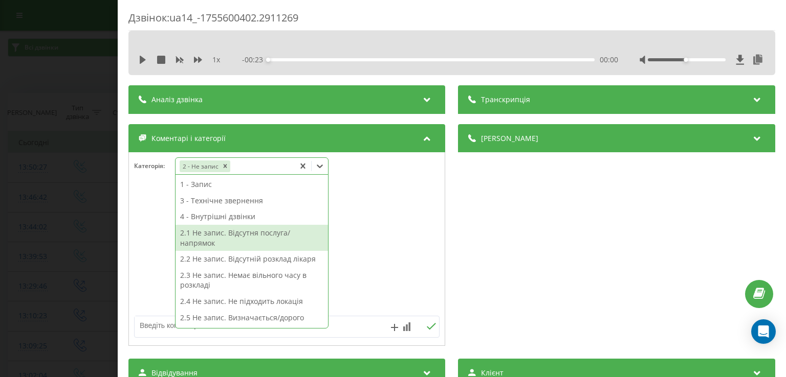
click at [258, 239] on div "2.1 Не запис. Відсутня послуга/напрямок" at bounding box center [251, 238] width 152 height 26
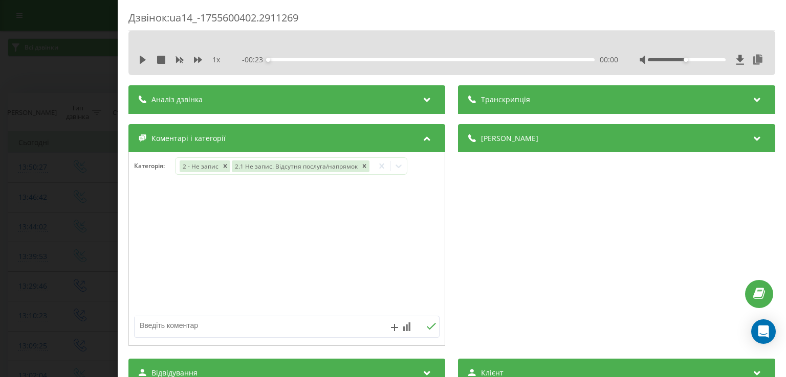
click at [147, 250] on div at bounding box center [287, 249] width 316 height 123
click at [226, 326] on textarea at bounding box center [256, 326] width 243 height 18
type textarea "мамографія"
click at [99, 231] on div "Дзвінок : ua14_-1755600402.2911269 1 x - 00:23 00:00 00:00 Транскрипція Для AI-…" at bounding box center [393, 188] width 786 height 377
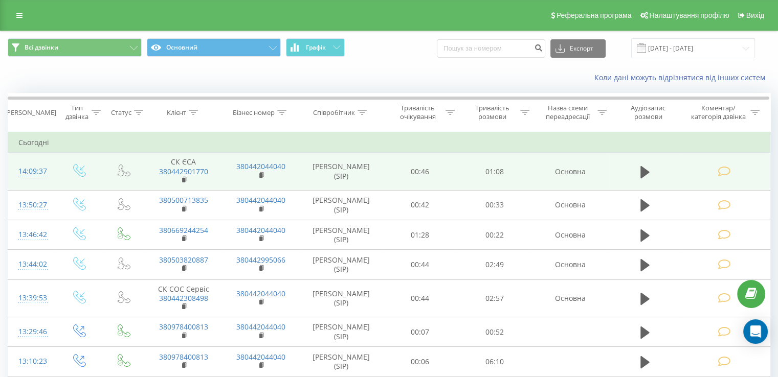
click at [720, 169] on icon at bounding box center [724, 171] width 13 height 11
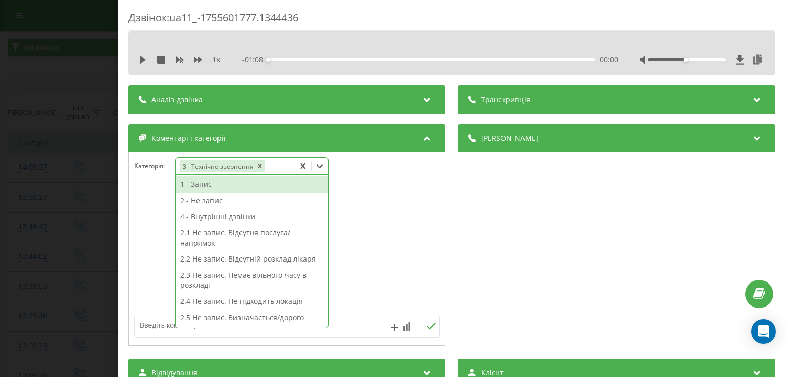
click at [321, 167] on icon at bounding box center [320, 167] width 6 height 4
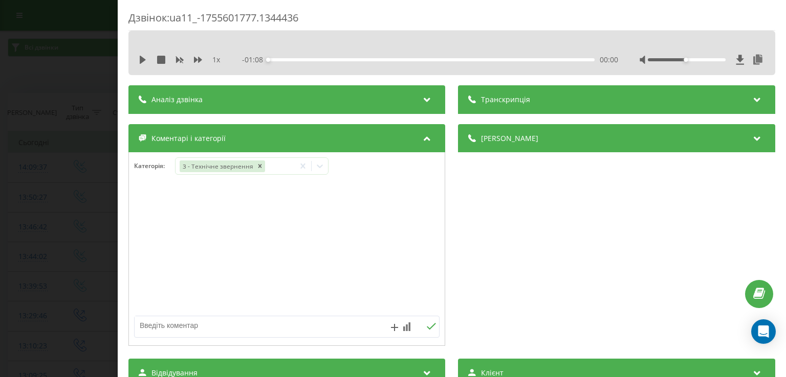
click at [399, 229] on div at bounding box center [287, 249] width 316 height 123
click at [269, 328] on textarea at bounding box center [256, 326] width 243 height 18
type textarea "уточ по часу ск"
click at [55, 51] on div "Дзвінок : ua11_-1755601777.1344436 1 x - 01:08 00:00 00:00 Транскрипція Для AI-…" at bounding box center [393, 188] width 786 height 377
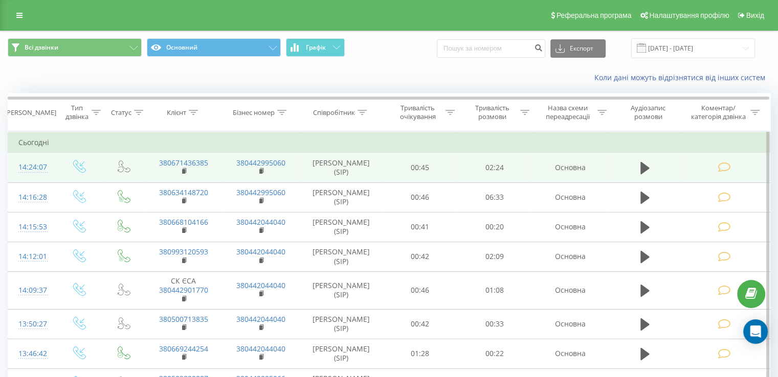
click at [719, 166] on icon at bounding box center [724, 167] width 13 height 11
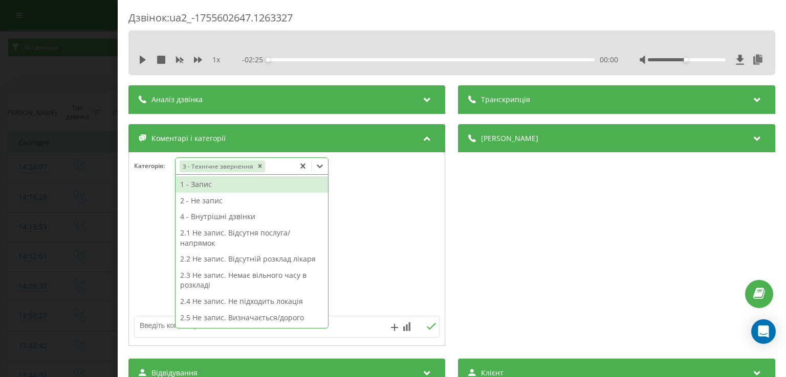
click at [325, 166] on icon at bounding box center [320, 166] width 10 height 10
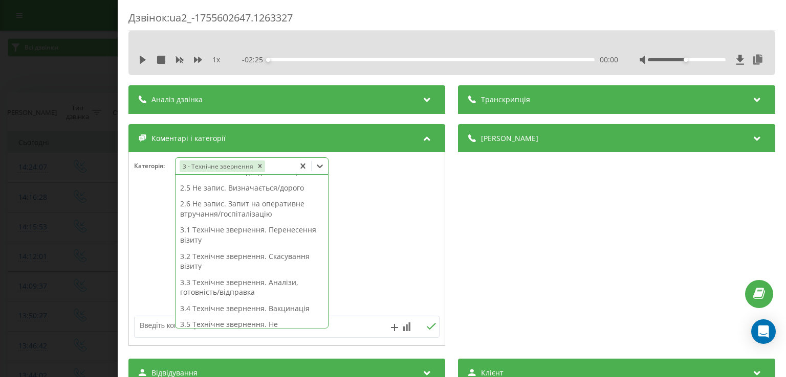
scroll to position [125, 0]
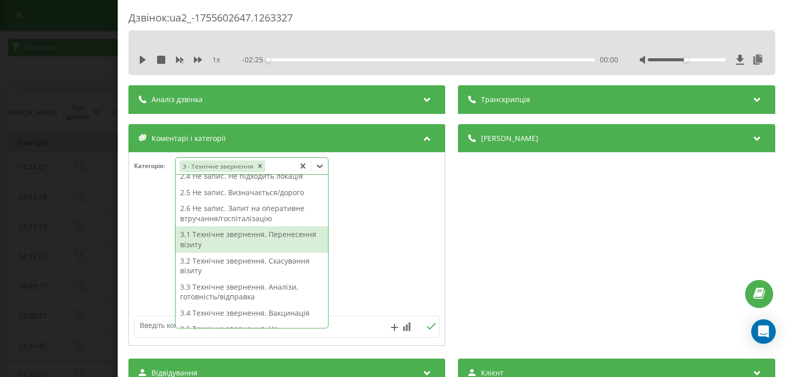
click at [268, 234] on div "3.1 Технічне звернення. Перенесення візиту" at bounding box center [251, 240] width 152 height 26
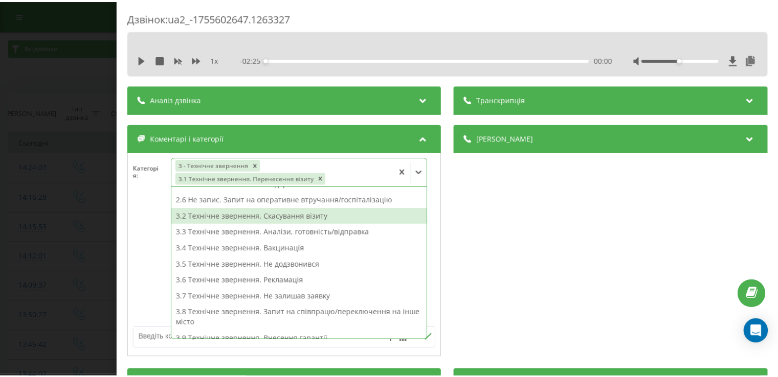
scroll to position [105, 0]
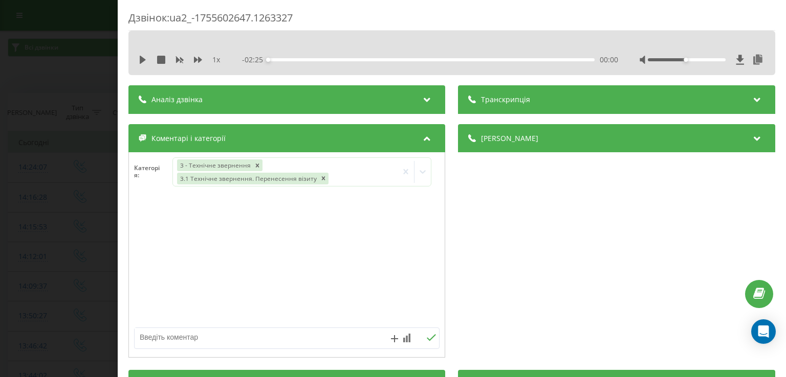
click at [147, 236] on div at bounding box center [287, 261] width 316 height 123
click at [52, 248] on div "Дзвінок : ua2_-1755602647.1263327 1 x - 02:25 00:00 00:00 Транскрипція Для AI-а…" at bounding box center [393, 188] width 786 height 377
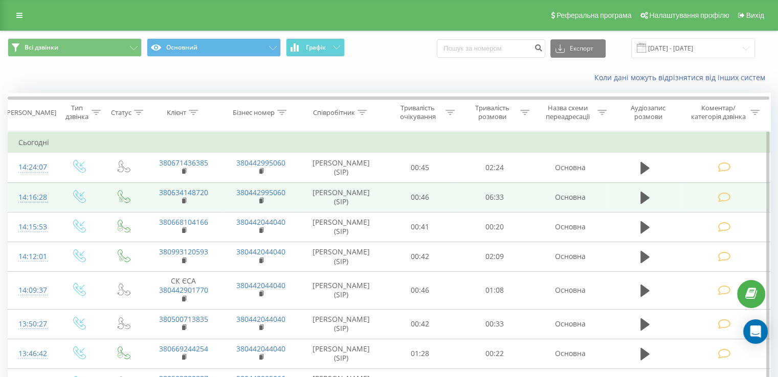
click at [724, 197] on icon at bounding box center [724, 197] width 13 height 11
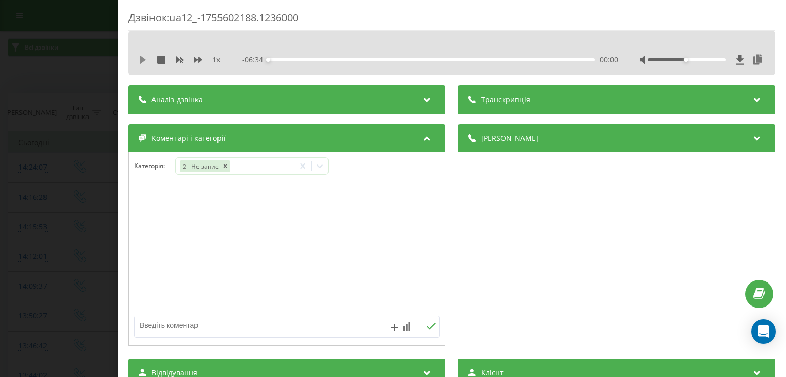
click at [141, 59] on icon at bounding box center [143, 60] width 6 height 8
click at [283, 58] on div "00:19" at bounding box center [431, 59] width 326 height 3
click at [142, 64] on div "1 x" at bounding box center [185, 60] width 92 height 10
click at [142, 60] on icon at bounding box center [143, 60] width 8 height 8
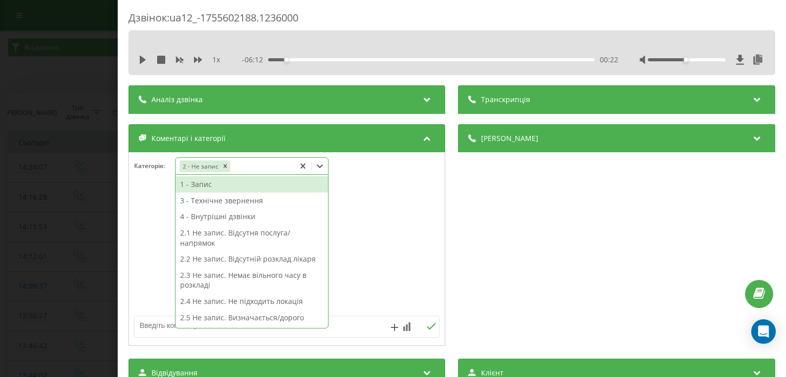
click at [323, 169] on icon at bounding box center [320, 166] width 10 height 10
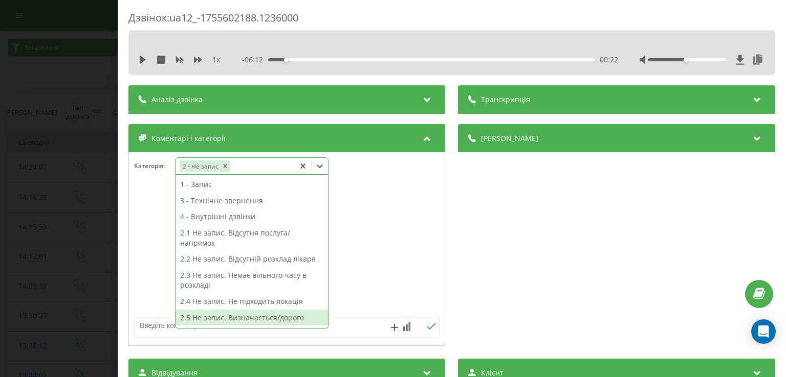
click at [261, 317] on div "2.5 Не запис. Визначається/дорого" at bounding box center [251, 318] width 152 height 16
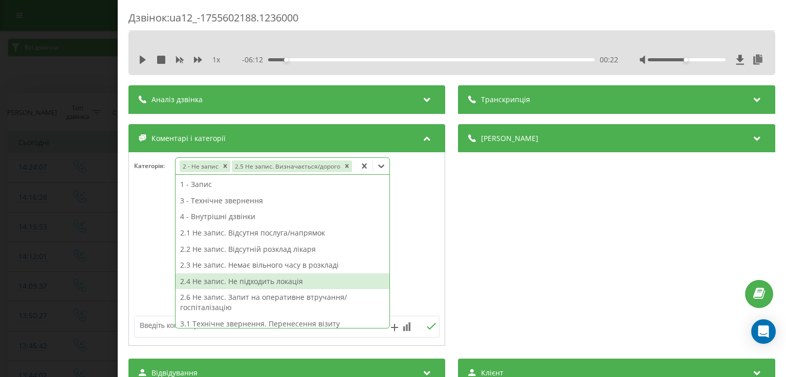
click at [86, 262] on div "Дзвінок : ua12_-1755602188.1236000 1 x - 06:12 00:22 00:22 Транскрипція Для AI-…" at bounding box center [393, 188] width 786 height 377
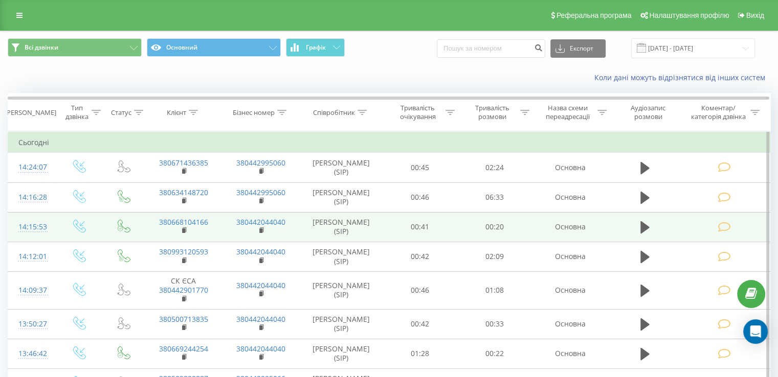
click at [728, 226] on icon at bounding box center [724, 227] width 13 height 11
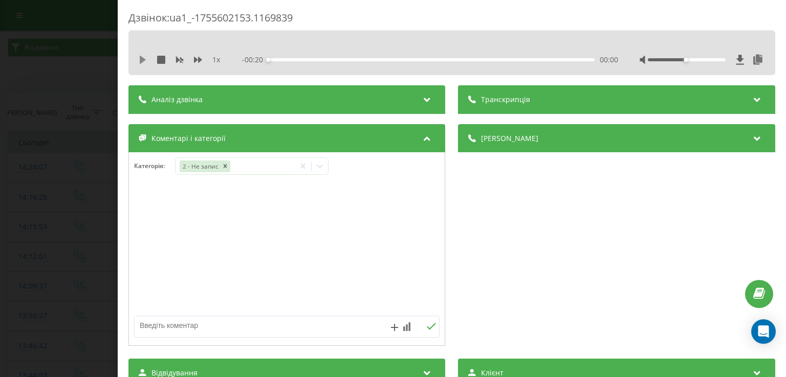
click at [141, 59] on icon at bounding box center [143, 60] width 6 height 8
click at [143, 59] on icon at bounding box center [143, 60] width 8 height 8
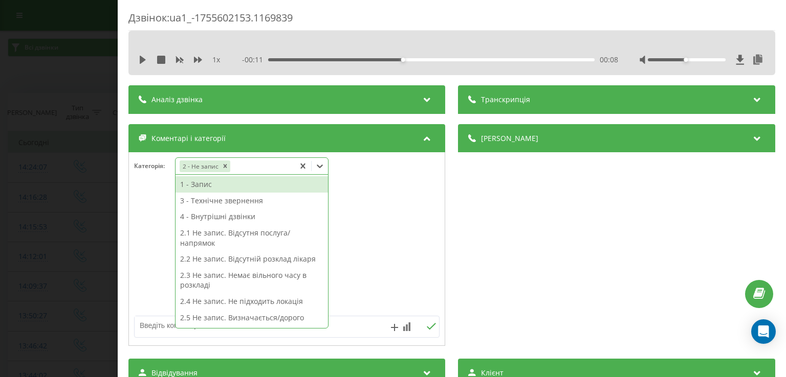
click at [319, 166] on icon at bounding box center [320, 166] width 10 height 10
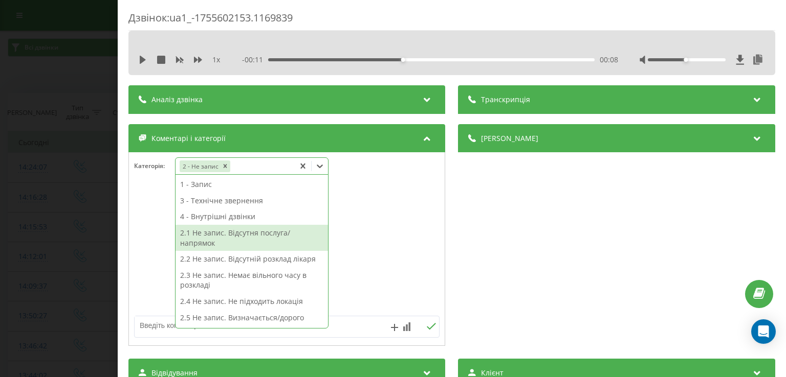
click at [265, 238] on div "2.1 Не запис. Відсутня послуга/напрямок" at bounding box center [251, 238] width 152 height 26
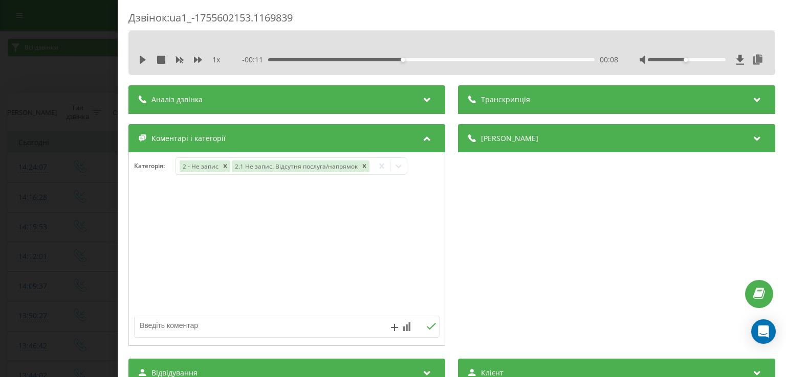
click at [148, 230] on div at bounding box center [287, 249] width 316 height 123
click at [194, 326] on textarea at bounding box center [256, 326] width 243 height 18
type textarea "мамографія"
click at [74, 238] on div "Дзвінок : ua1_-1755602153.1169839 1 x - 00:11 00:08 00:08 Транскрипція Для AI-а…" at bounding box center [393, 188] width 786 height 377
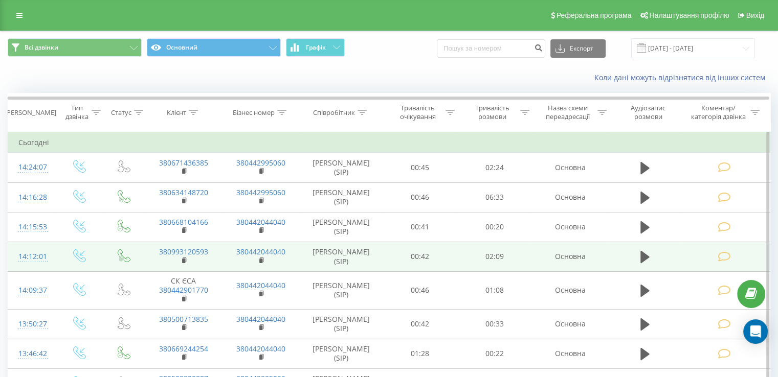
click at [724, 253] on icon at bounding box center [724, 257] width 13 height 11
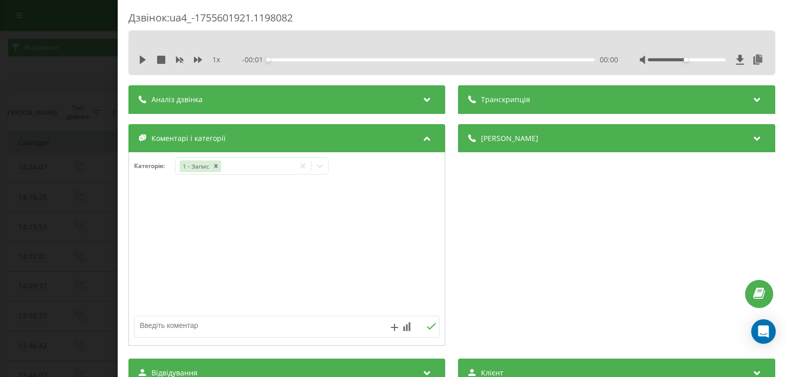
click at [88, 244] on div "Дзвінок : ua4_-1755601921.1198082 1 x - 00:01 00:00 00:00 Транскрипція Для AI-а…" at bounding box center [393, 188] width 786 height 377
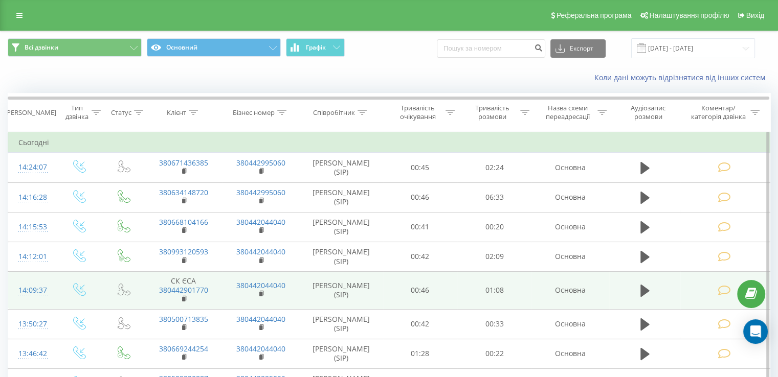
click at [715, 289] on td at bounding box center [724, 291] width 89 height 38
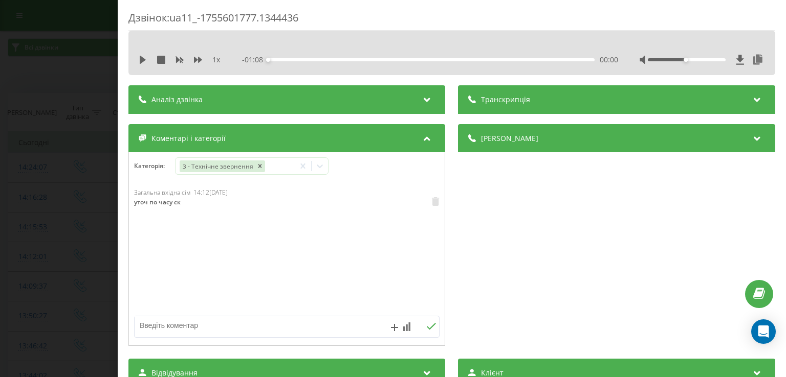
click at [92, 229] on div "Дзвінок : ua11_-1755601777.1344436 1 x - 01:08 00:00 00:00 Транскрипція Для AI-…" at bounding box center [393, 188] width 786 height 377
